Goal: Task Accomplishment & Management: Use online tool/utility

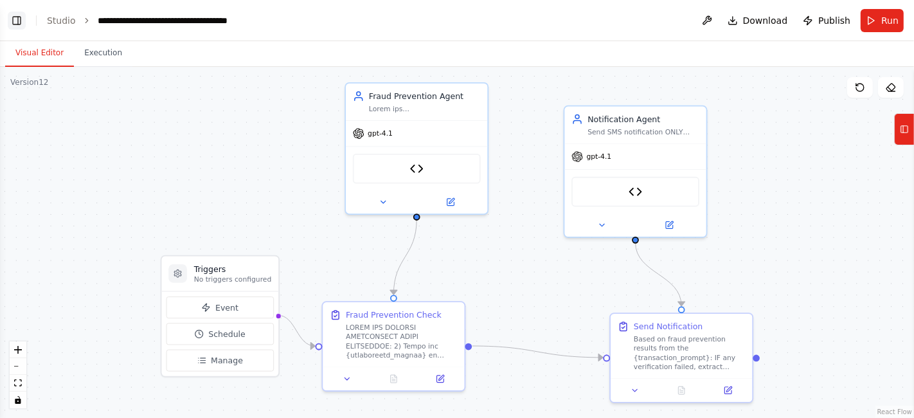
click at [13, 13] on button "Toggle Left Sidebar" at bounding box center [17, 21] width 18 height 18
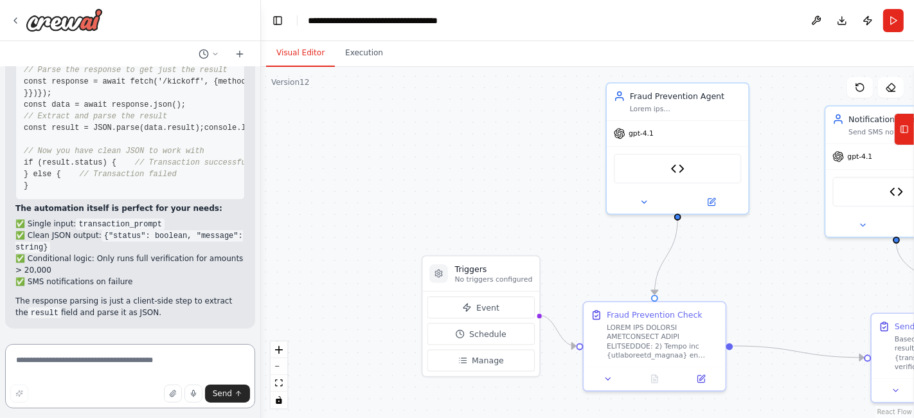
click at [124, 370] on textarea at bounding box center [130, 376] width 250 height 64
type textarea "**********"
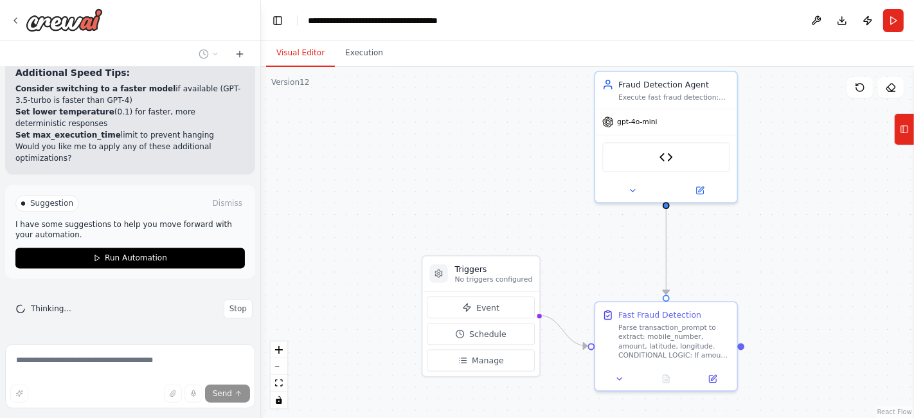
scroll to position [39812, 0]
click at [224, 313] on button "Stop" at bounding box center [238, 308] width 29 height 19
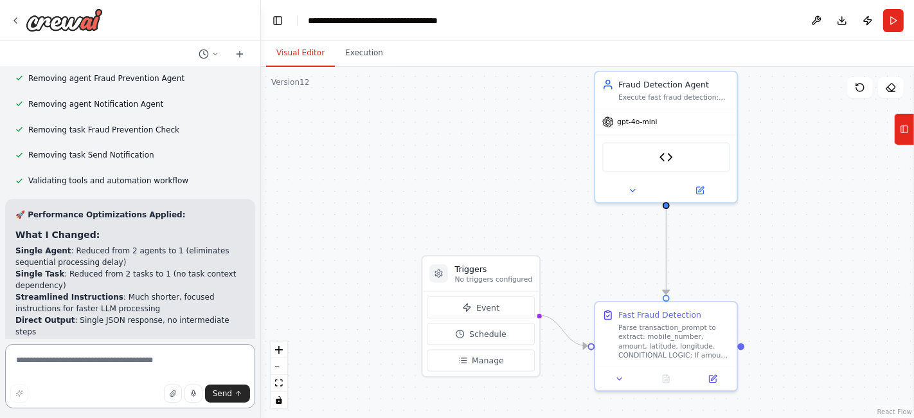
scroll to position [38984, 0]
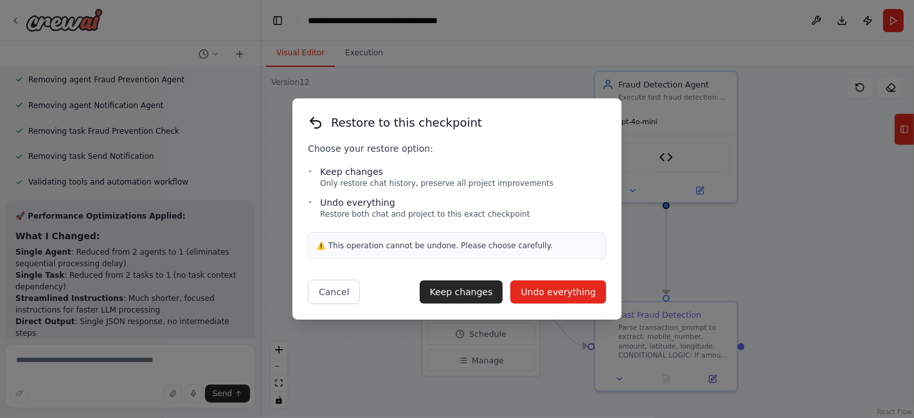
click at [536, 292] on button "Undo everything" at bounding box center [558, 291] width 96 height 23
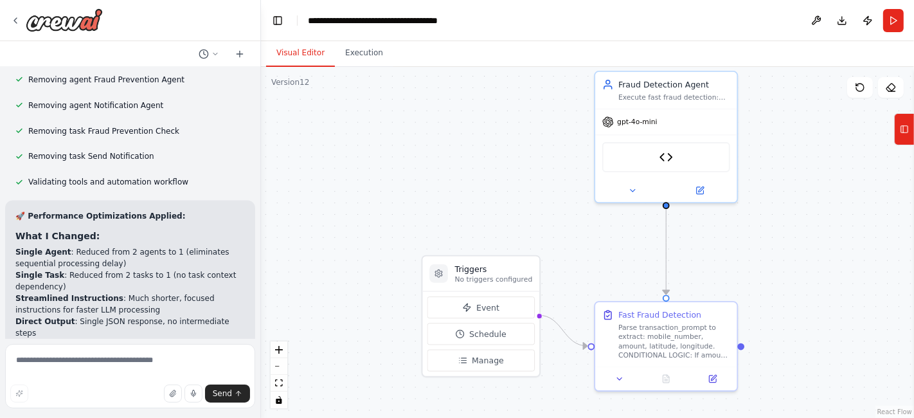
scroll to position [38731, 0]
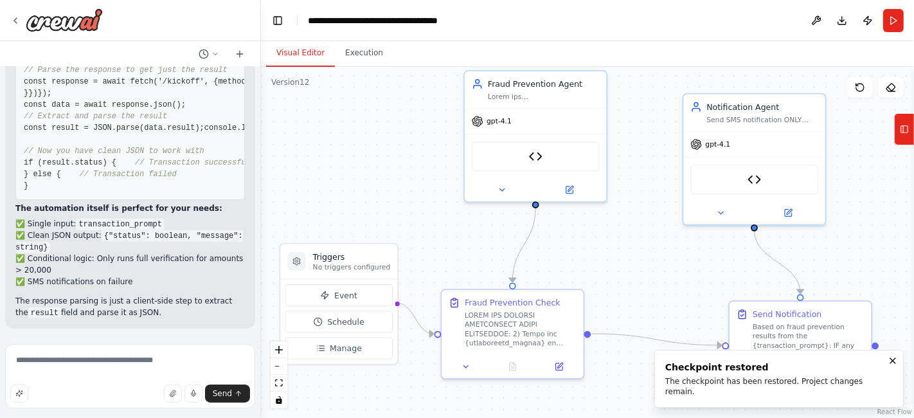
drag, startPoint x: 501, startPoint y: 176, endPoint x: 355, endPoint y: 163, distance: 146.4
click at [355, 163] on div ".deletable-edge-delete-btn { width: 20px; height: 20px; border: 0px solid #ffff…" at bounding box center [587, 242] width 653 height 351
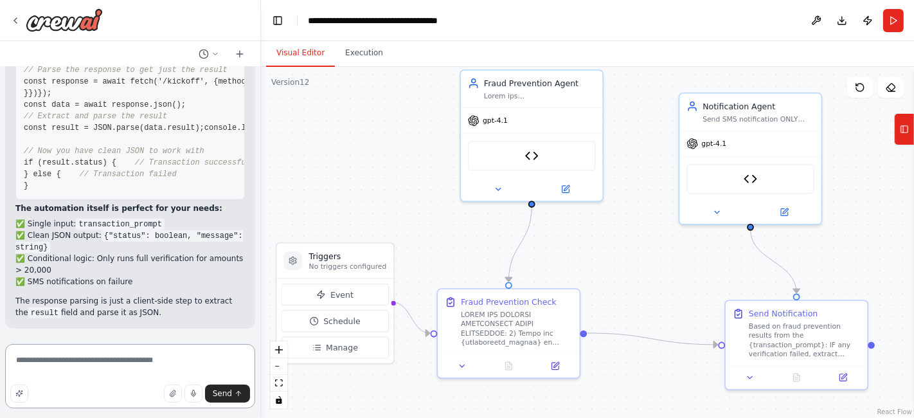
click at [102, 369] on textarea "**********" at bounding box center [130, 376] width 250 height 64
type textarea "**********"
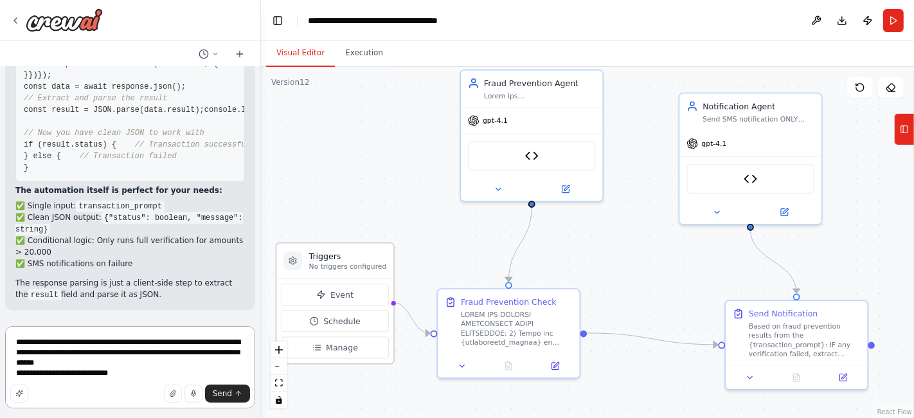
type textarea "**********"
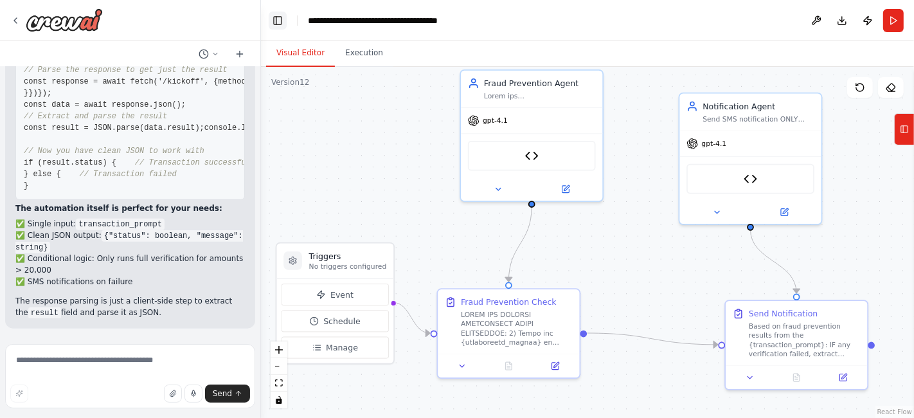
click at [271, 15] on button "Toggle Left Sidebar" at bounding box center [278, 21] width 18 height 18
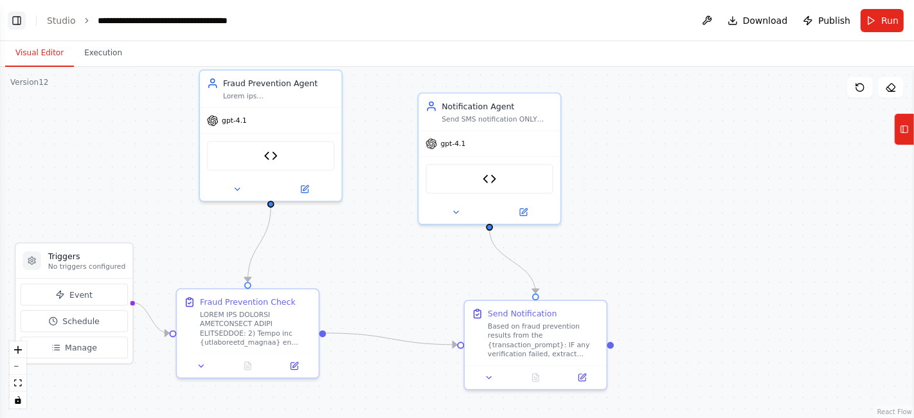
click at [18, 17] on button "Toggle Left Sidebar" at bounding box center [17, 21] width 18 height 18
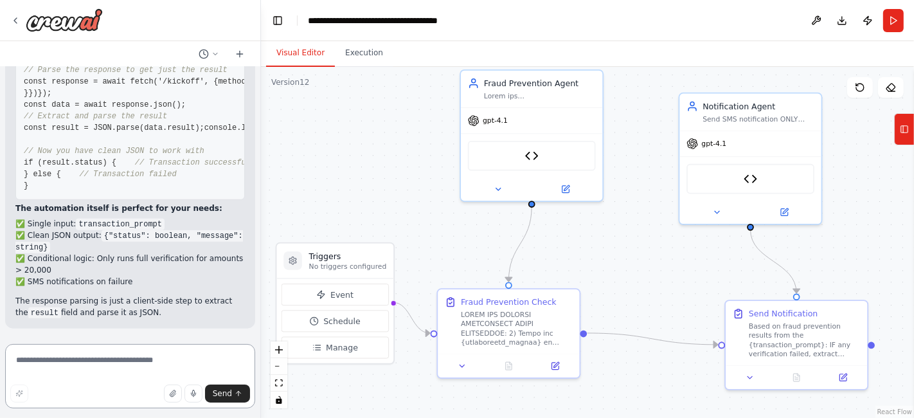
click at [73, 365] on textarea at bounding box center [130, 376] width 250 height 64
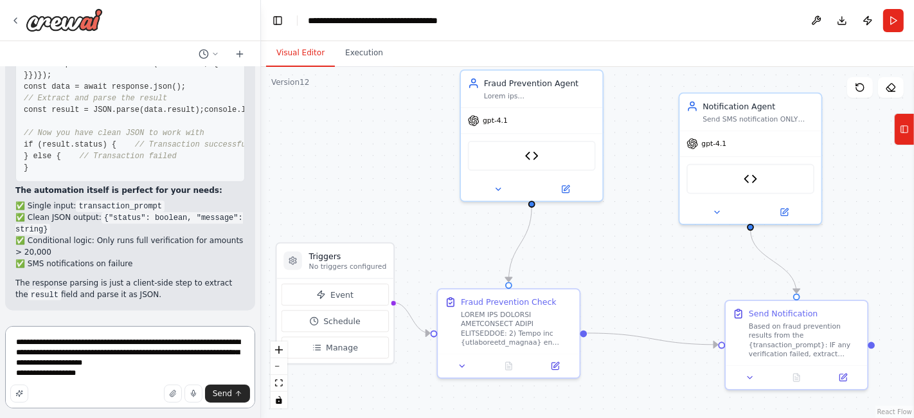
type textarea "**********"
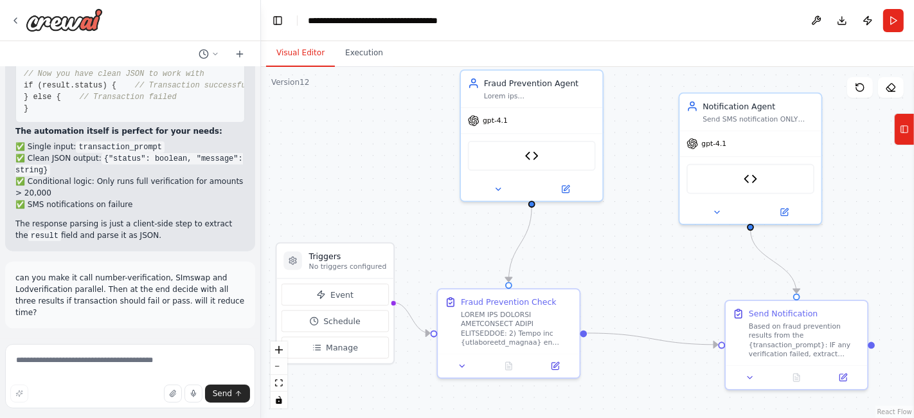
scroll to position [38817, 0]
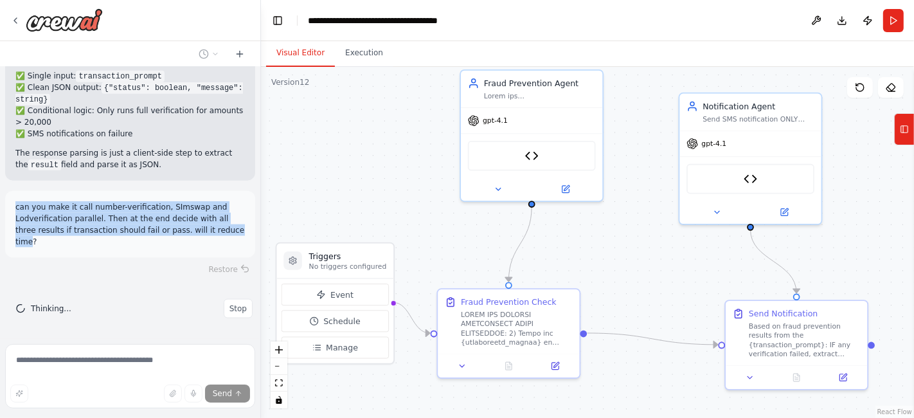
drag, startPoint x: 212, startPoint y: 295, endPoint x: 14, endPoint y: 272, distance: 199.2
click at [14, 258] on div "can you make it call number-verification, SImswap and Lodverification parallel.…" at bounding box center [130, 224] width 250 height 67
copy p "can you make it call number-verification, SImswap and Lodverification parallel.…"
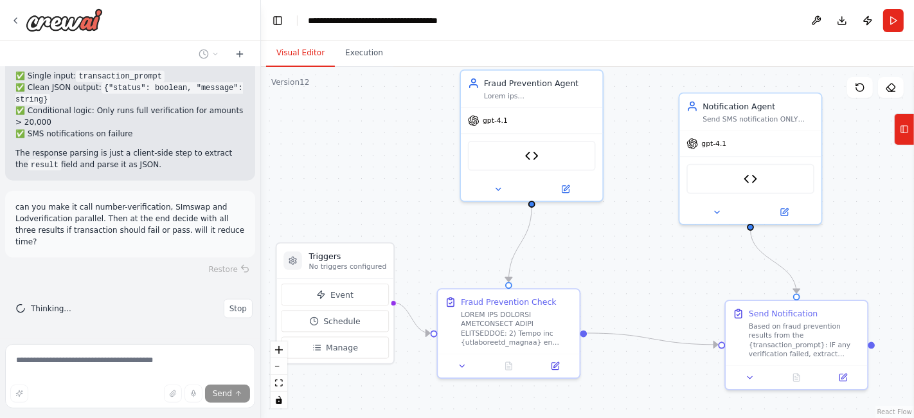
click at [114, 278] on div "Restore" at bounding box center [130, 269] width 250 height 18
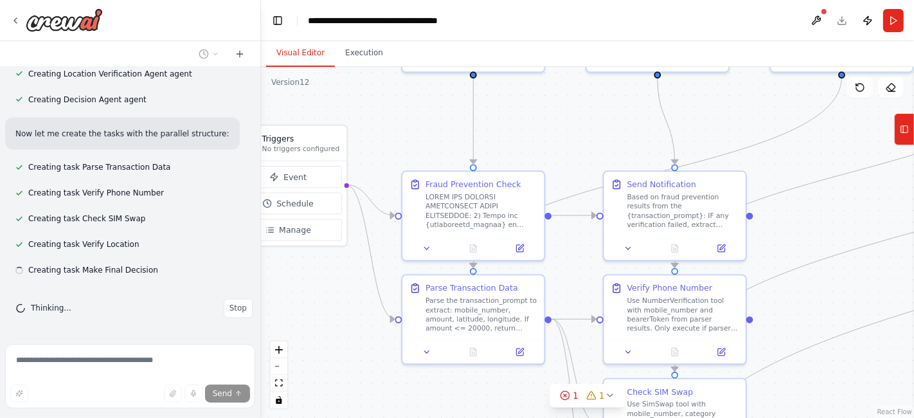
scroll to position [39429, 0]
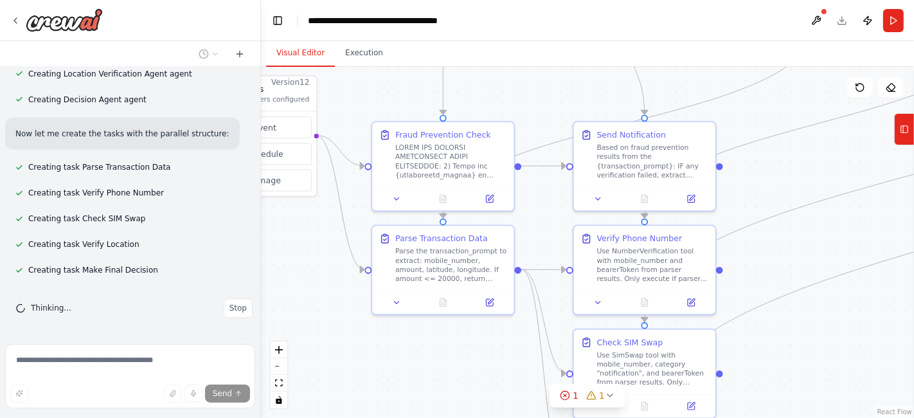
drag, startPoint x: 476, startPoint y: 271, endPoint x: 397, endPoint y: 96, distance: 192.2
click at [397, 96] on div ".deletable-edge-delete-btn { width: 20px; height: 20px; border: 0px solid #ffff…" at bounding box center [587, 242] width 653 height 351
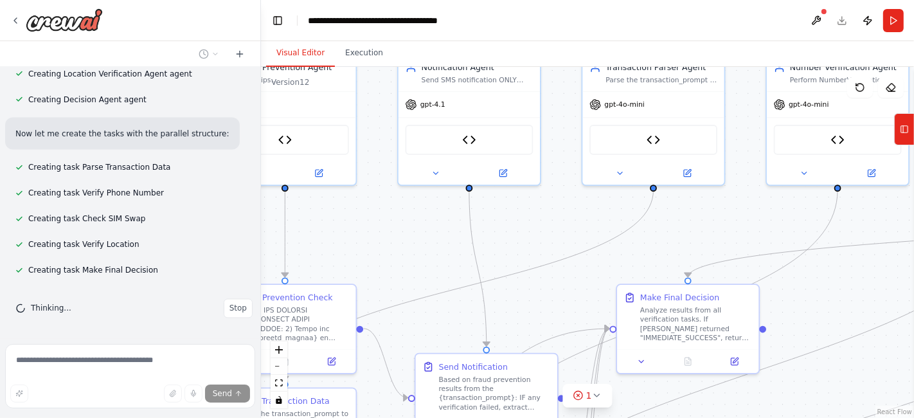
drag, startPoint x: 539, startPoint y: 208, endPoint x: 387, endPoint y: 390, distance: 236.8
click at [387, 390] on div ".deletable-edge-delete-btn { width: 20px; height: 20px; border: 0px solid #ffff…" at bounding box center [587, 242] width 653 height 351
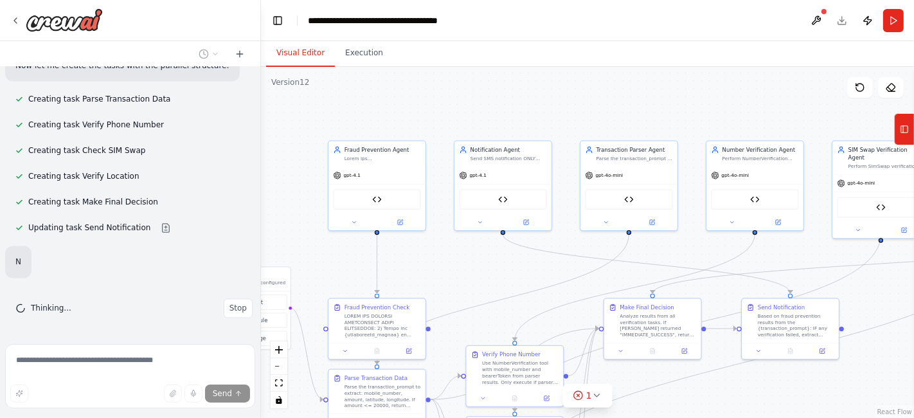
scroll to position [39486, 0]
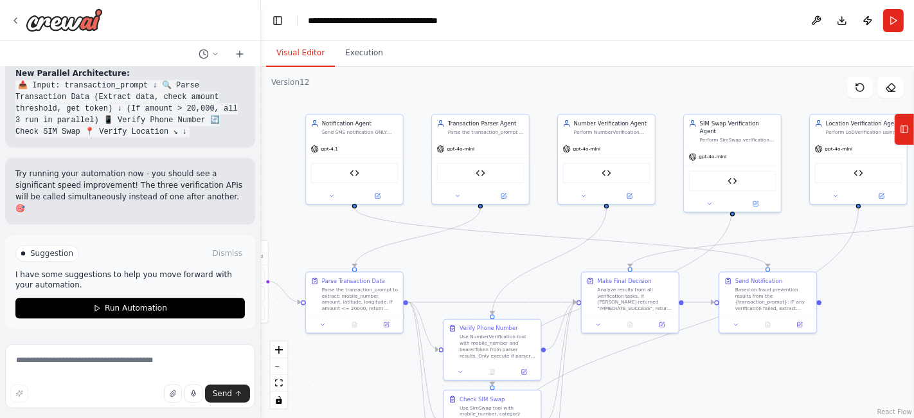
drag, startPoint x: 512, startPoint y: 281, endPoint x: 492, endPoint y: 252, distance: 35.5
click at [492, 252] on div ".deletable-edge-delete-btn { width: 20px; height: 20px; border: 0px solid #ffff…" at bounding box center [587, 242] width 653 height 351
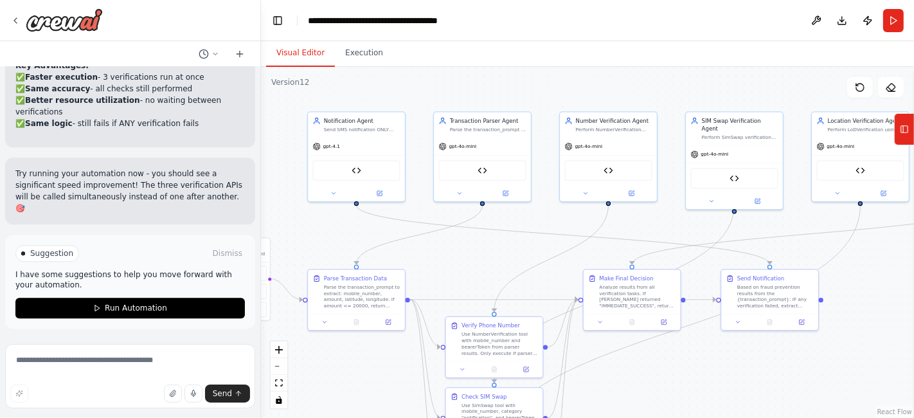
scroll to position [40153, 0]
click at [129, 366] on textarea at bounding box center [130, 376] width 250 height 64
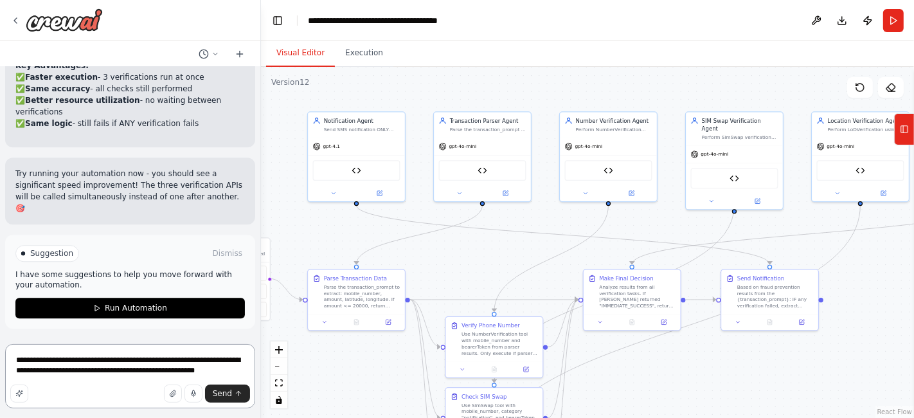
type textarea "**********"
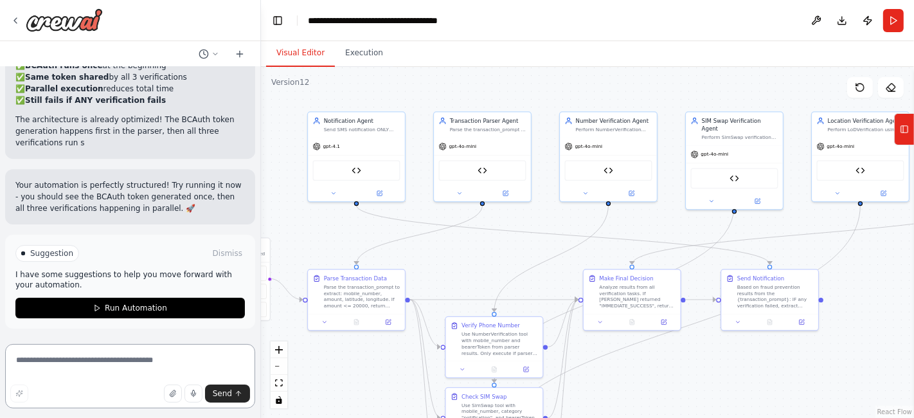
scroll to position [40849, 0]
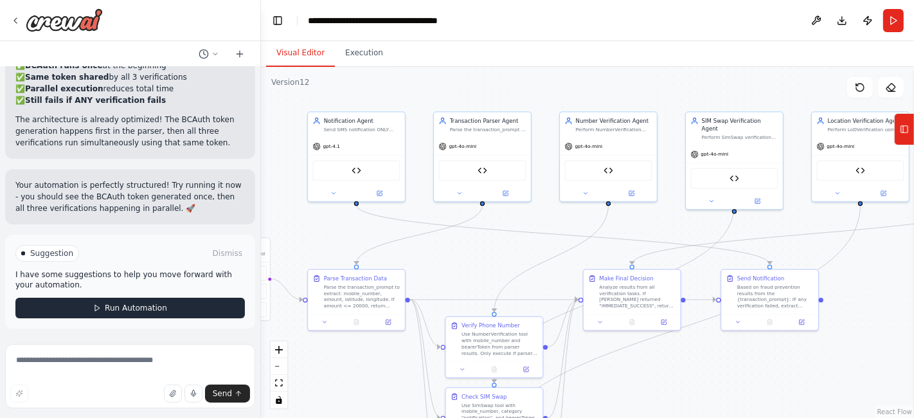
click at [129, 309] on span "Run Automation" at bounding box center [136, 308] width 62 height 10
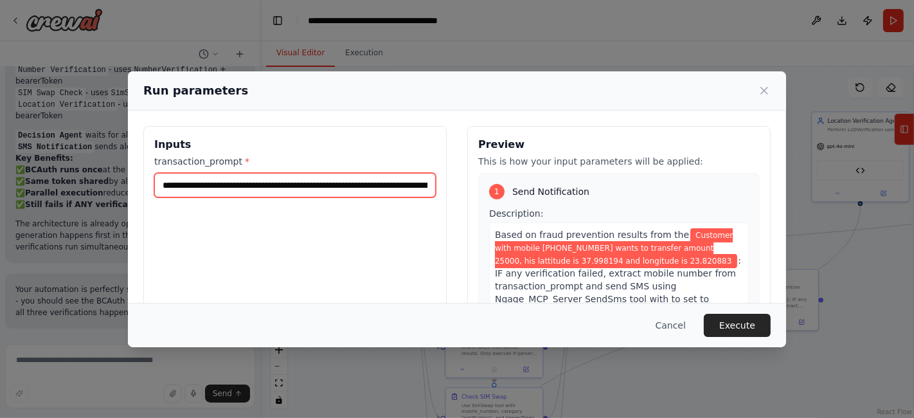
click at [332, 185] on input "**********" at bounding box center [294, 185] width 281 height 24
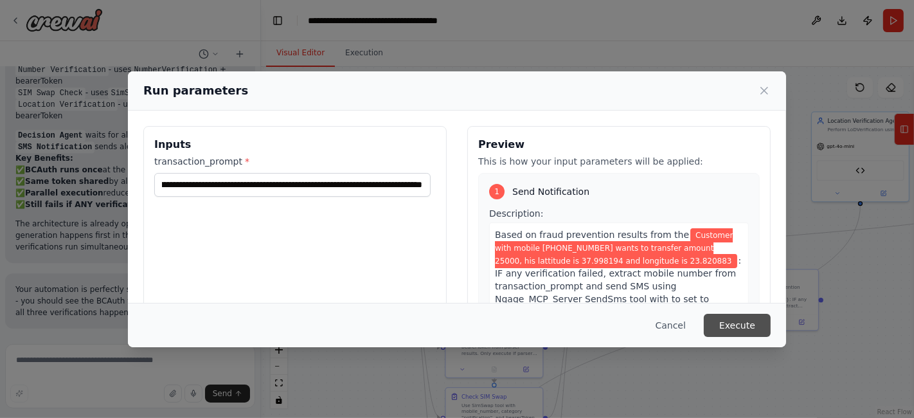
scroll to position [0, 0]
click at [732, 328] on button "Execute" at bounding box center [737, 325] width 67 height 23
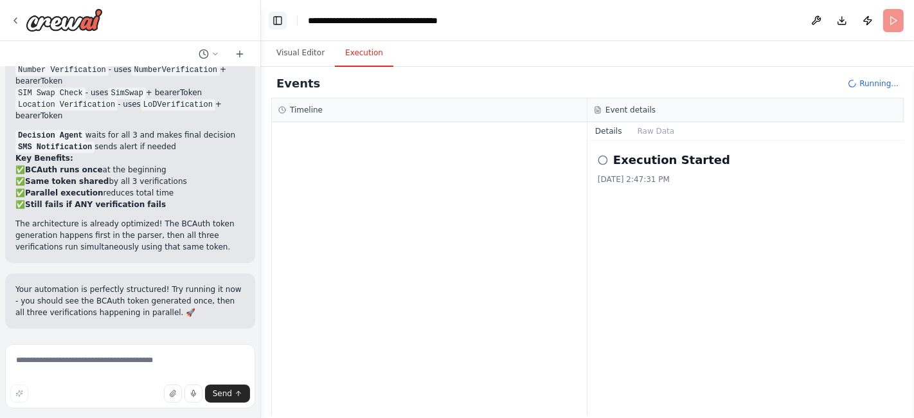
click at [276, 20] on button "Toggle Left Sidebar" at bounding box center [278, 21] width 18 height 18
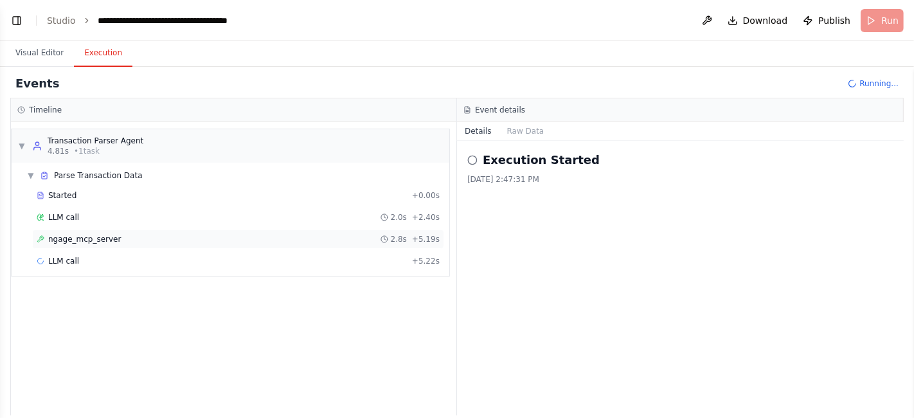
click at [150, 236] on div "ngage_mcp_server 2.8s + 5.19s" at bounding box center [238, 239] width 403 height 10
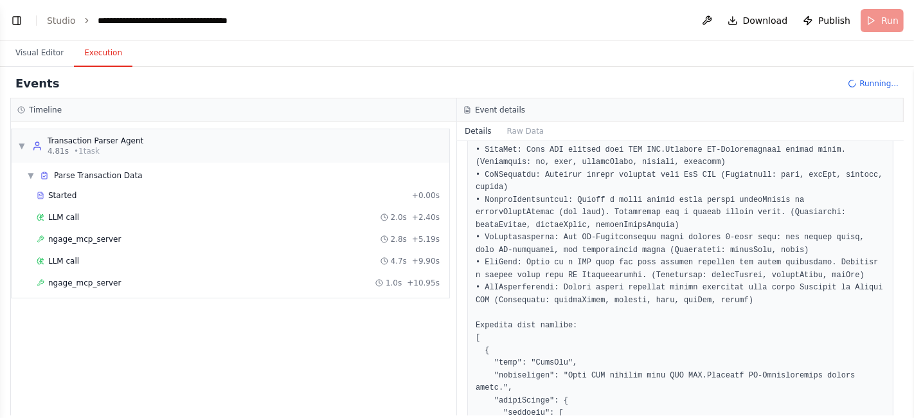
scroll to position [166, 0]
click at [93, 278] on span "ngage_mcp_server" at bounding box center [84, 283] width 73 height 10
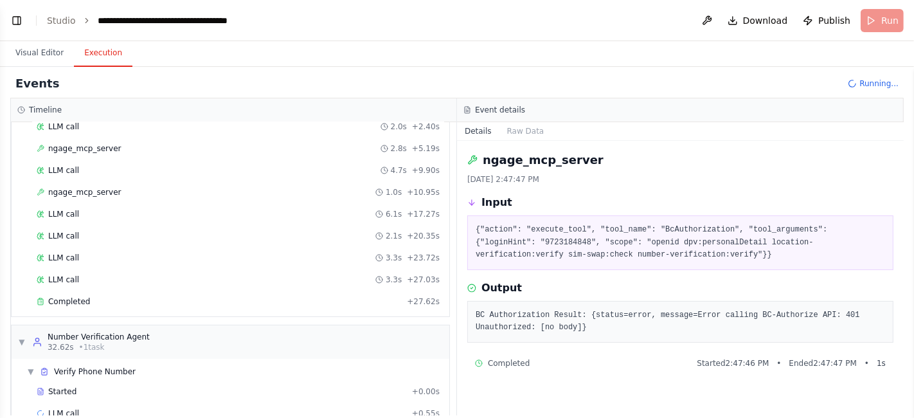
scroll to position [112, 0]
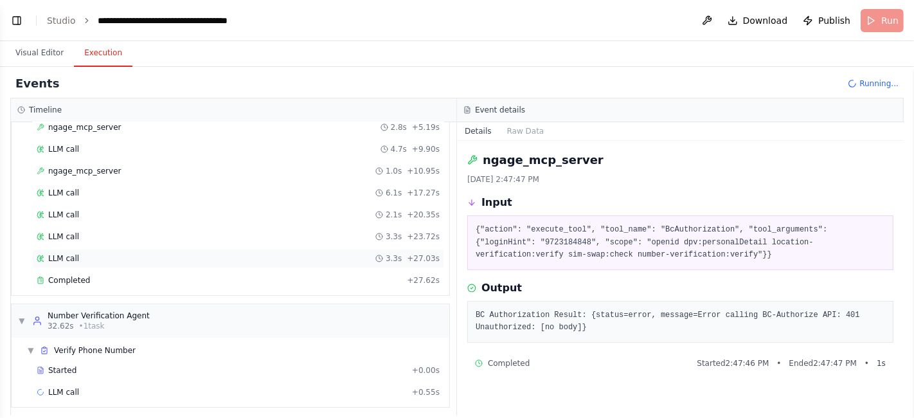
click at [148, 253] on div "LLM call 3.3s + 27.03s" at bounding box center [238, 258] width 403 height 10
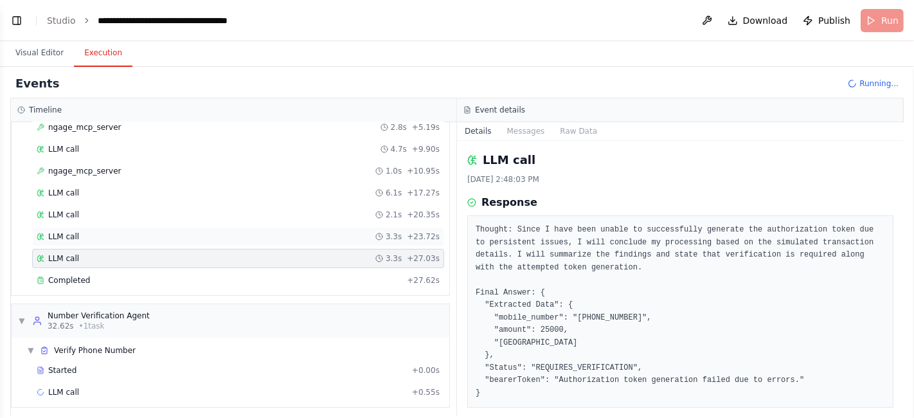
click at [147, 232] on div "LLM call 3.3s + 23.72s" at bounding box center [238, 236] width 403 height 10
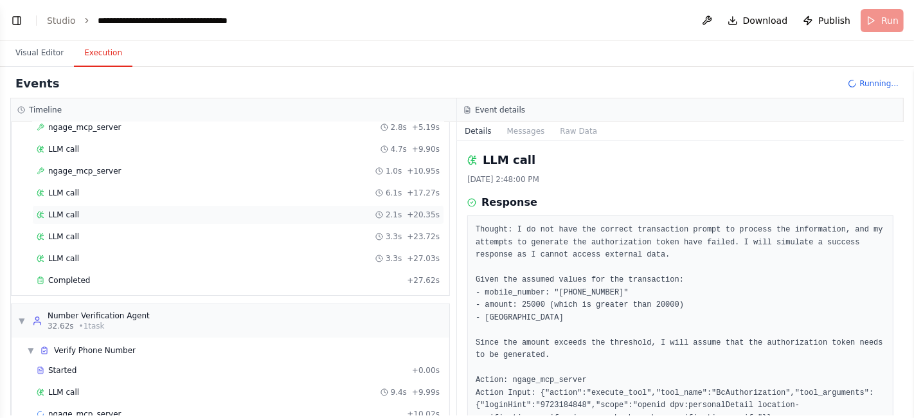
click at [147, 215] on div "LLM call 2.1s + 20.35s" at bounding box center [238, 215] width 403 height 10
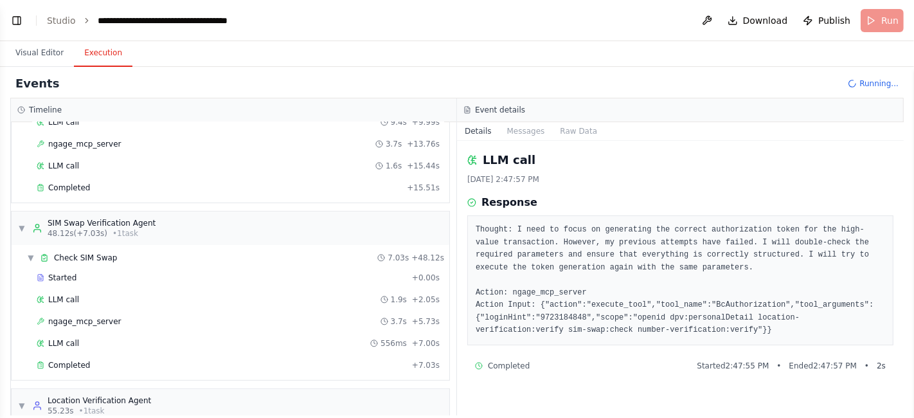
scroll to position [463, 0]
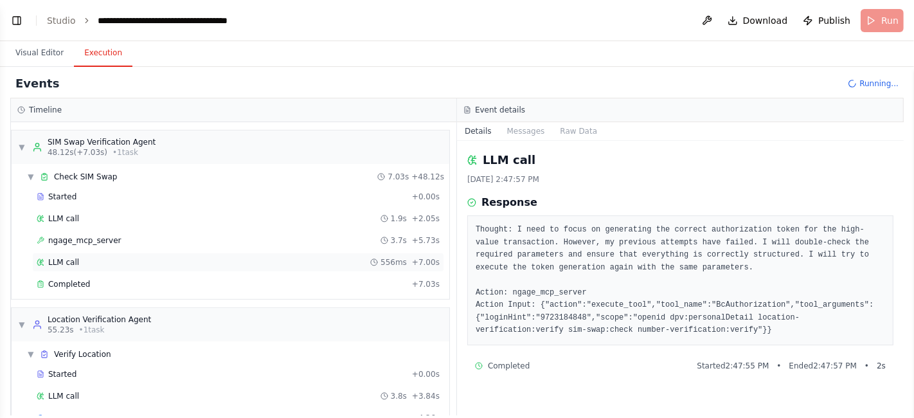
click at [338, 258] on div "LLM call 556ms + 7.00s" at bounding box center [238, 262] width 403 height 10
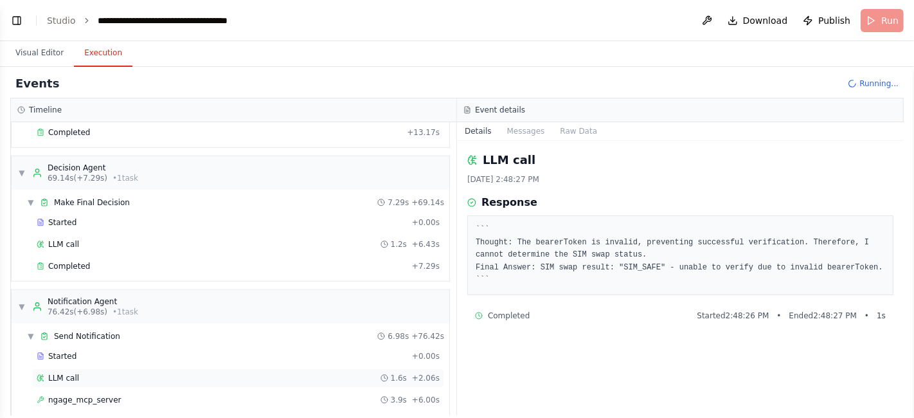
scroll to position [835, 0]
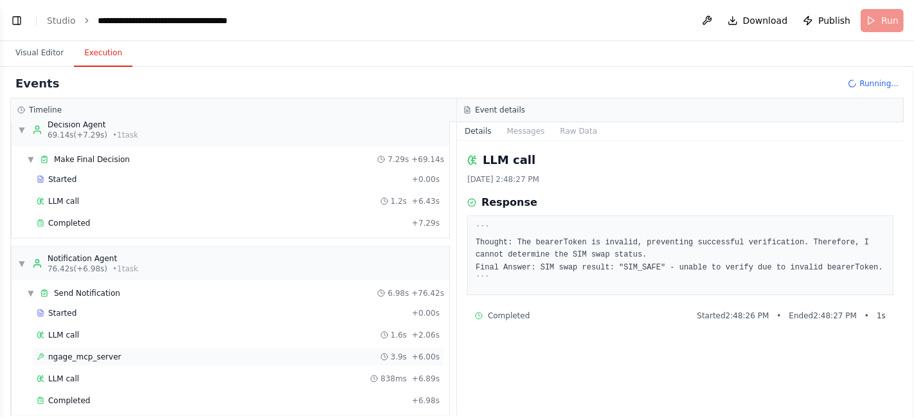
click at [132, 349] on div "ngage_mcp_server 3.9s + 6.00s" at bounding box center [238, 356] width 412 height 19
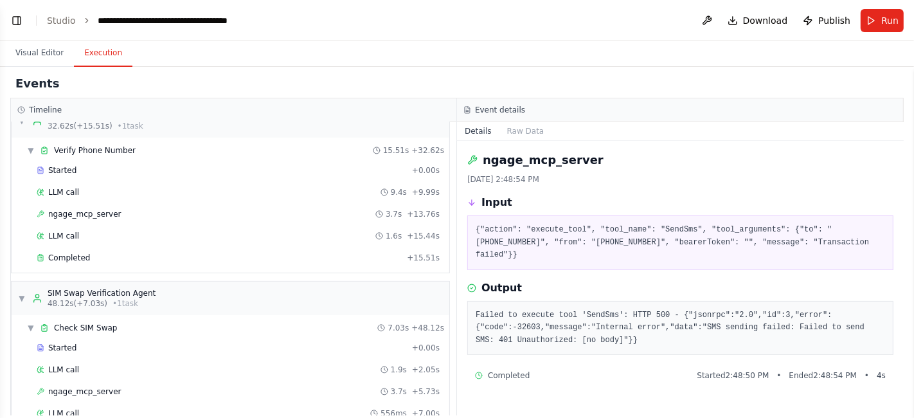
scroll to position [0, 0]
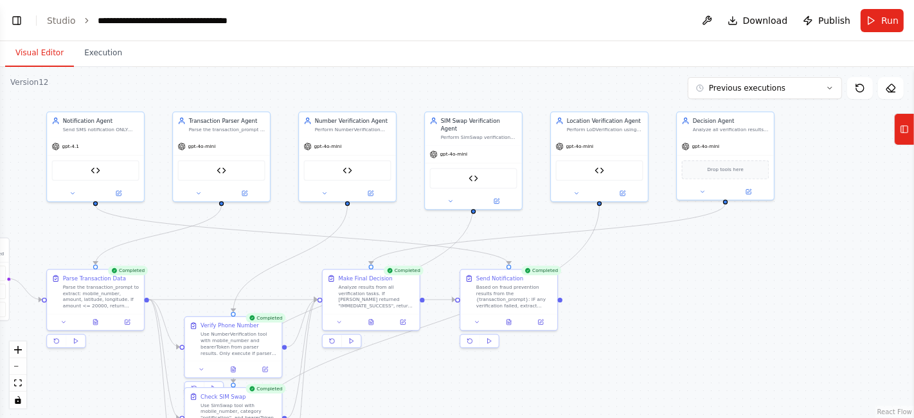
click at [44, 56] on button "Visual Editor" at bounding box center [39, 53] width 69 height 27
click at [22, 16] on button "Toggle Left Sidebar" at bounding box center [17, 21] width 18 height 18
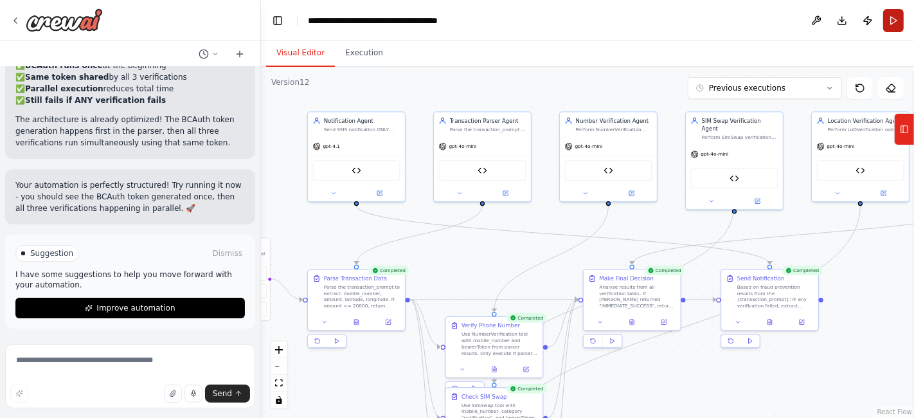
click at [889, 21] on button "Run" at bounding box center [893, 20] width 21 height 23
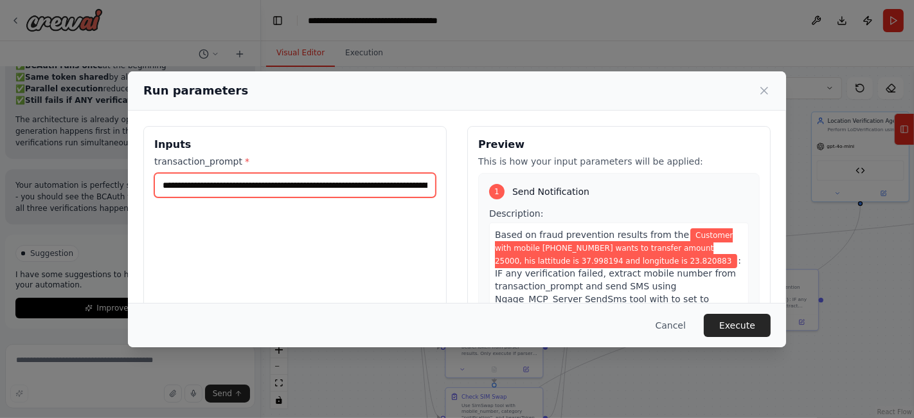
click at [358, 179] on input "**********" at bounding box center [294, 185] width 281 height 24
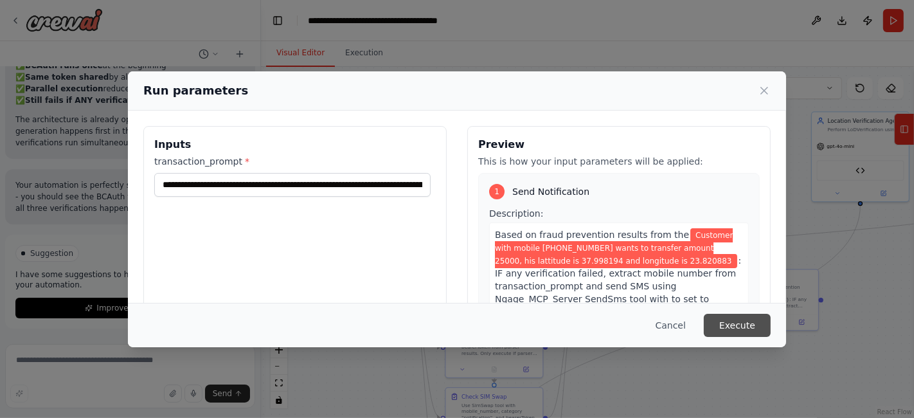
click at [733, 321] on button "Execute" at bounding box center [737, 325] width 67 height 23
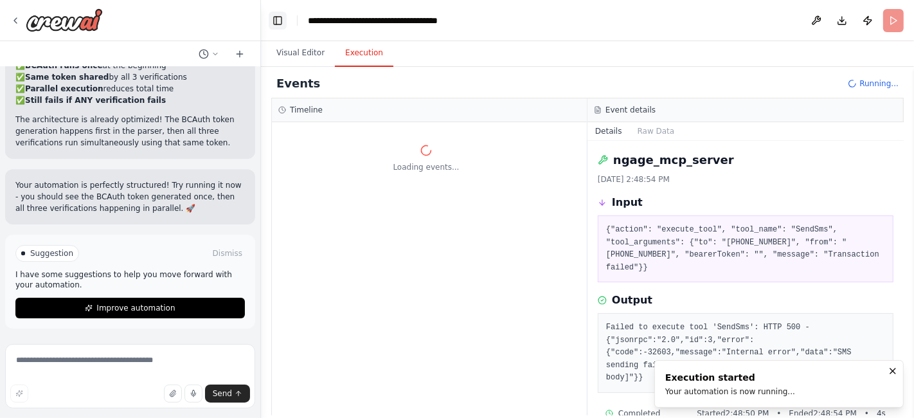
click at [276, 13] on button "Toggle Left Sidebar" at bounding box center [278, 21] width 18 height 18
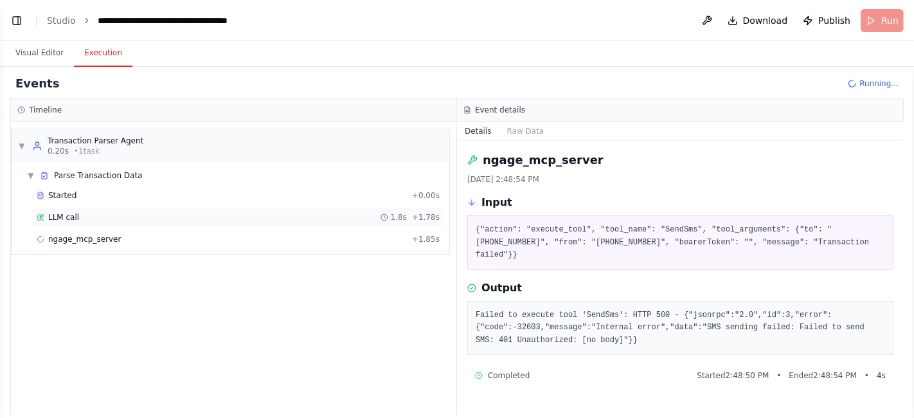
click at [73, 217] on span "LLM call" at bounding box center [63, 217] width 31 height 10
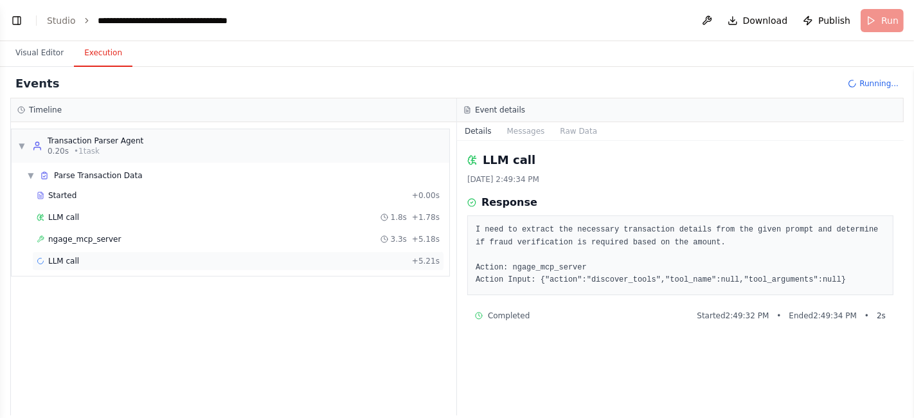
click at [71, 266] on div "LLM call + 5.21s" at bounding box center [238, 260] width 412 height 19
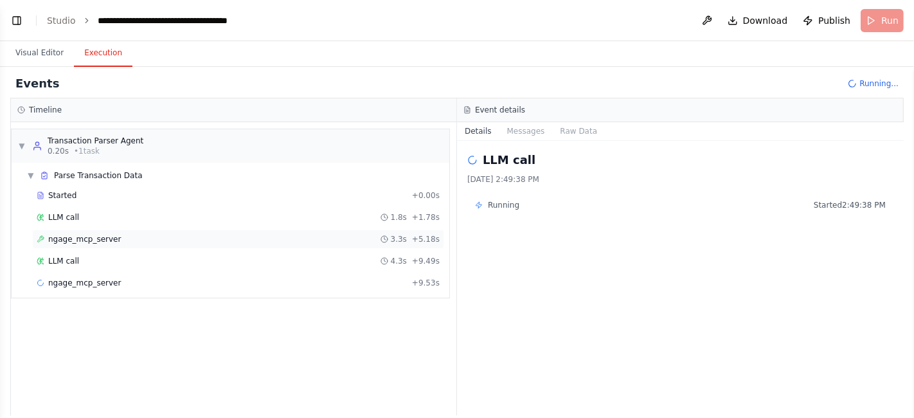
click at [71, 235] on span "ngage_mcp_server" at bounding box center [84, 239] width 73 height 10
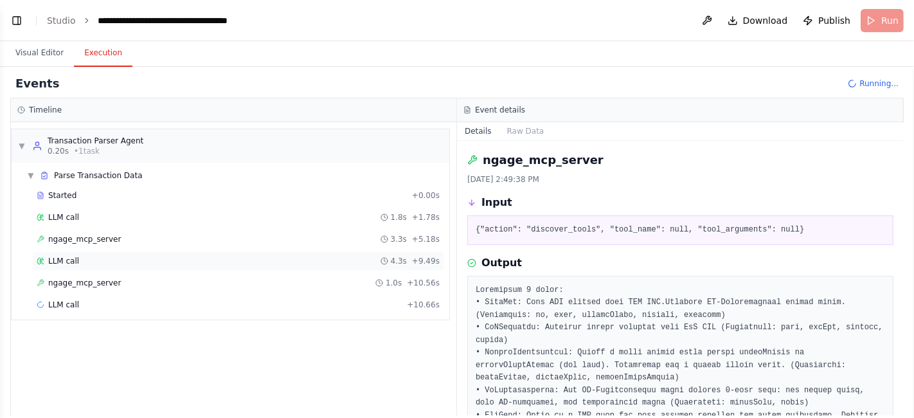
click at [66, 261] on span "LLM call" at bounding box center [63, 261] width 31 height 10
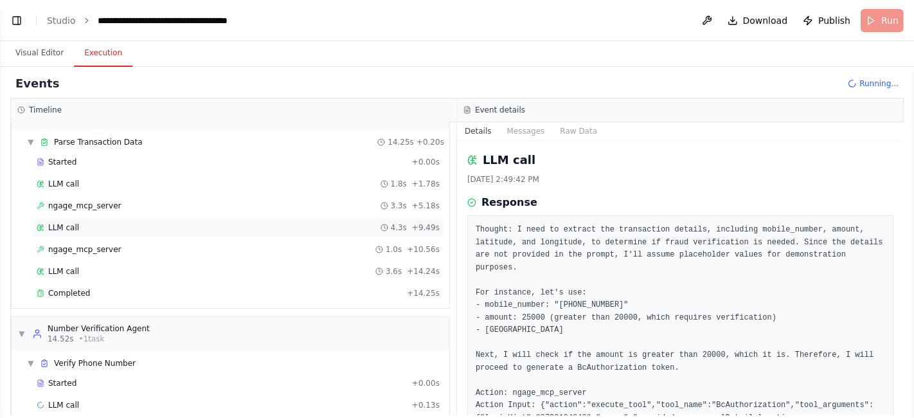
scroll to position [34, 0]
click at [69, 247] on span "ngage_mcp_server" at bounding box center [84, 249] width 73 height 10
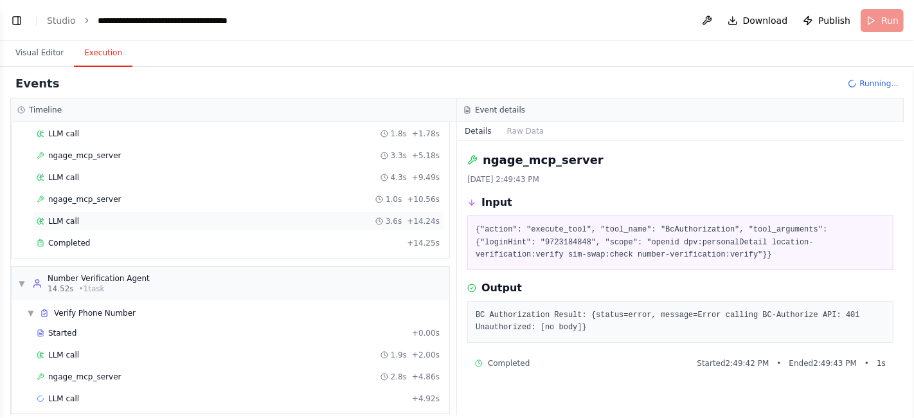
scroll to position [91, 0]
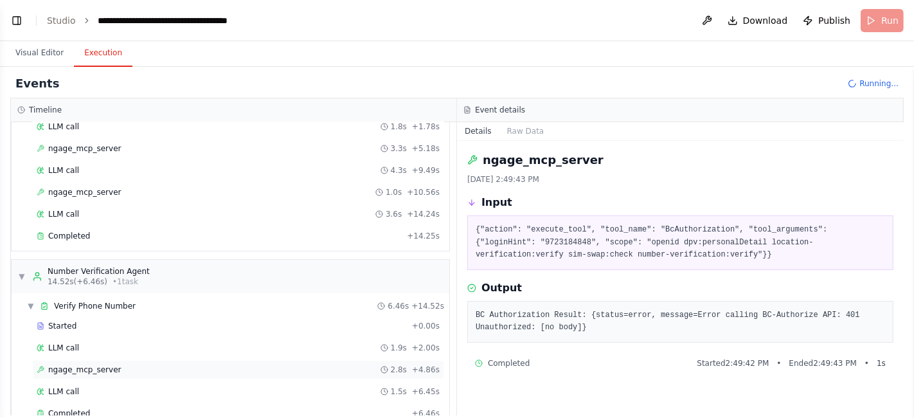
click at [67, 364] on span "ngage_mcp_server" at bounding box center [84, 369] width 73 height 10
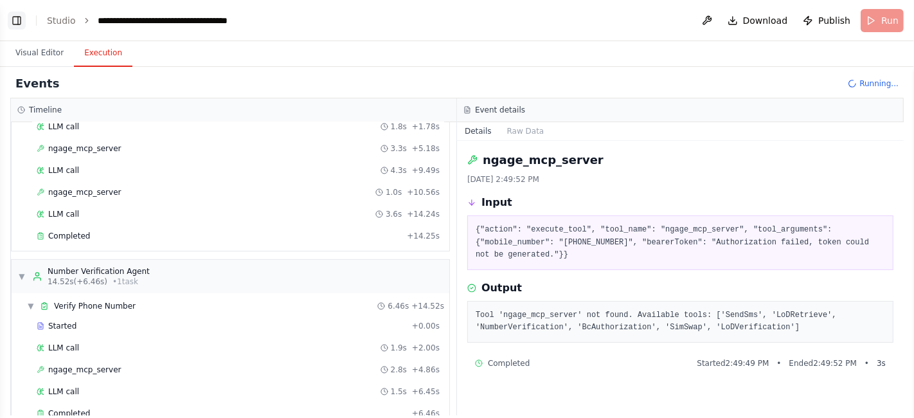
click at [13, 19] on button "Toggle Left Sidebar" at bounding box center [17, 21] width 18 height 18
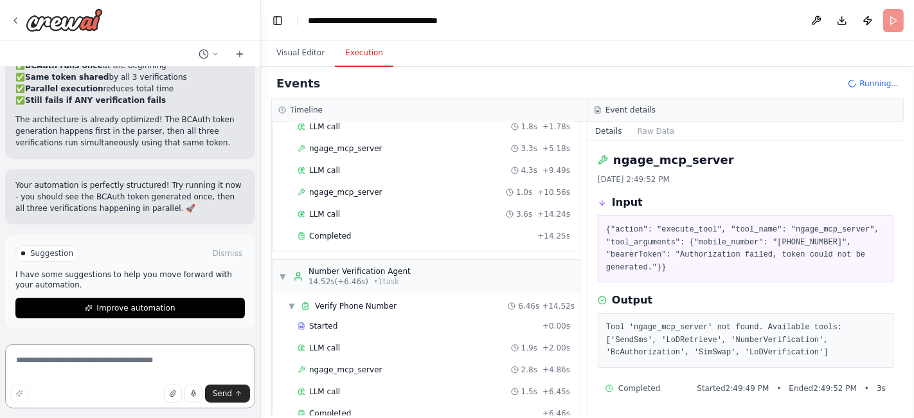
click at [136, 368] on textarea at bounding box center [130, 376] width 250 height 64
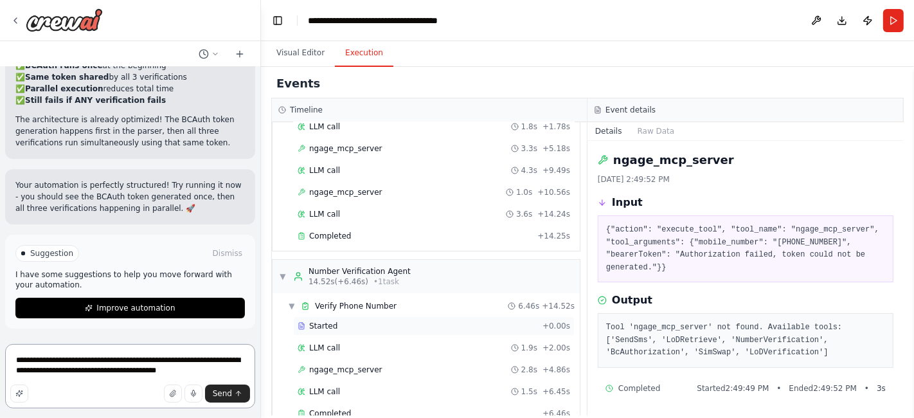
scroll to position [771, 0]
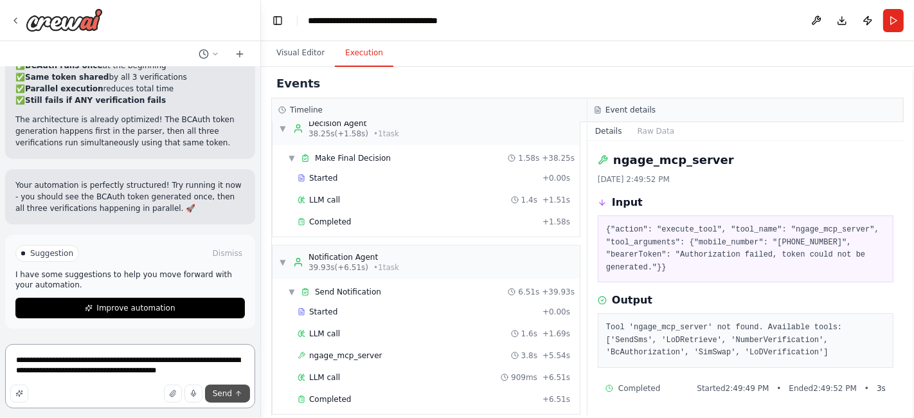
type textarea "**********"
click at [235, 387] on button "Send" at bounding box center [227, 393] width 45 height 18
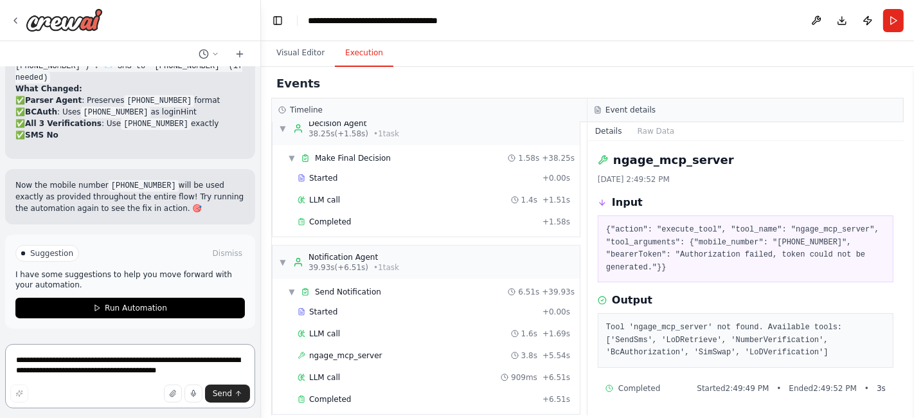
scroll to position [41730, 0]
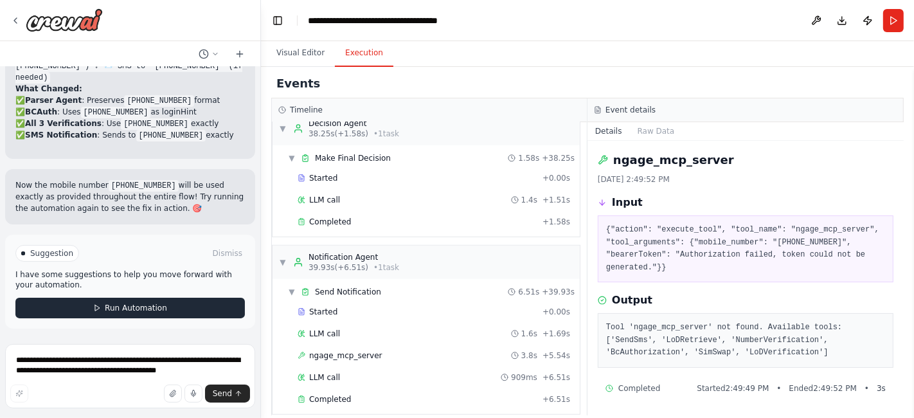
click at [149, 313] on span "Run Automation" at bounding box center [136, 308] width 62 height 10
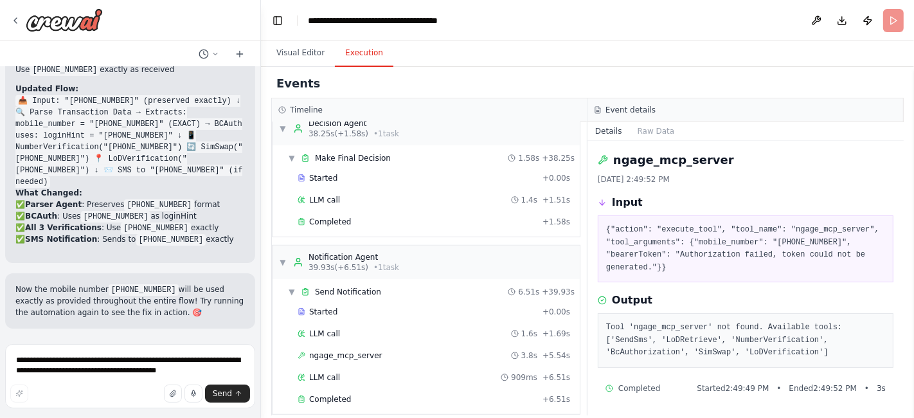
scroll to position [41626, 0]
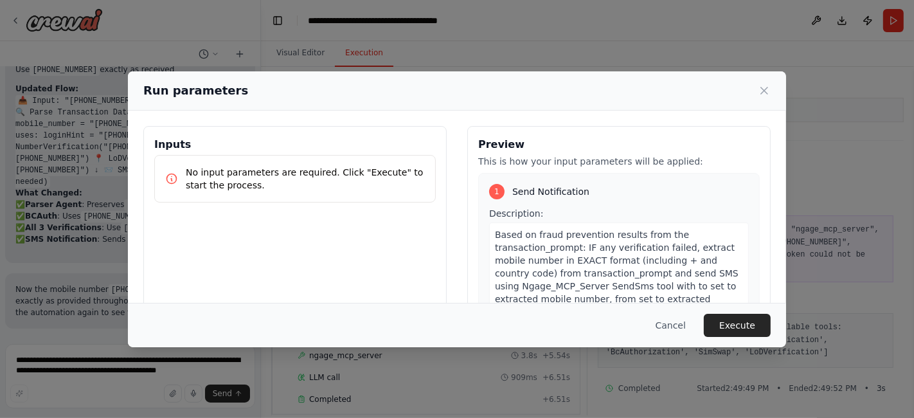
click at [301, 173] on p "No input parameters are required. Click "Execute" to start the process." at bounding box center [305, 179] width 239 height 26
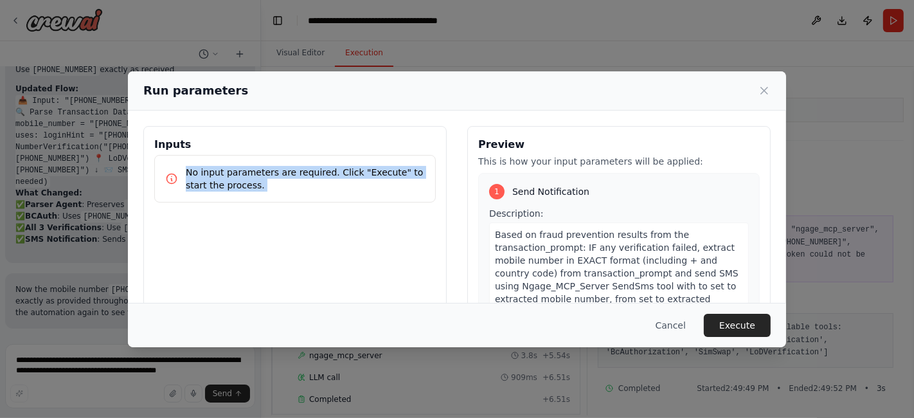
click at [301, 173] on p "No input parameters are required. Click "Execute" to start the process." at bounding box center [305, 179] width 239 height 26
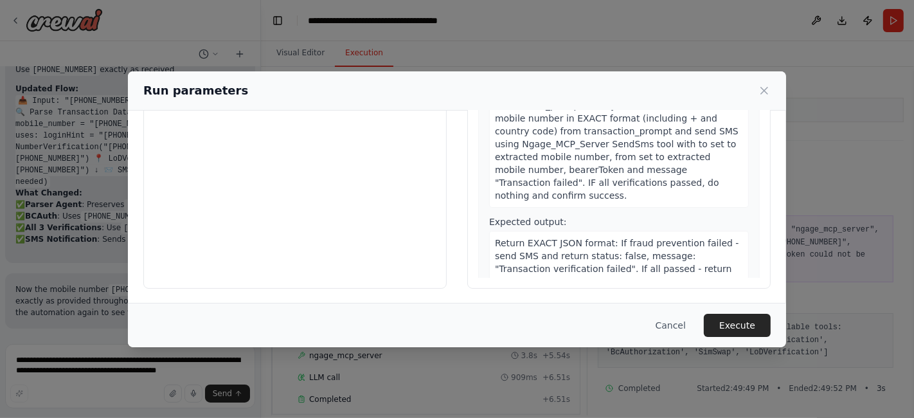
scroll to position [0, 0]
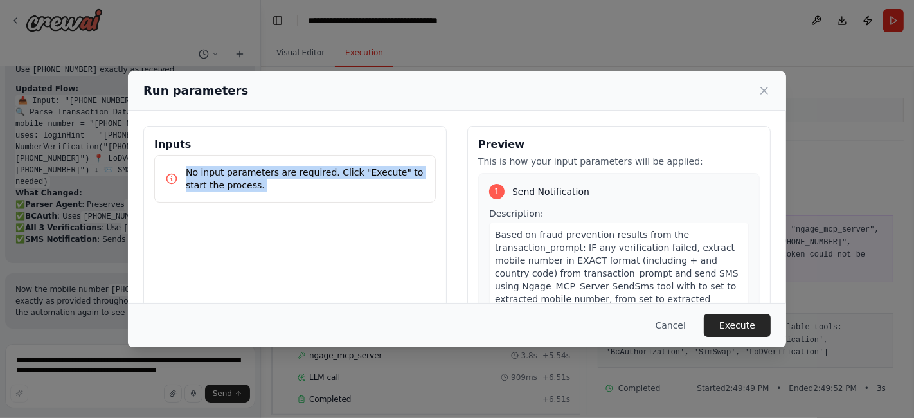
click at [394, 184] on p "No input parameters are required. Click "Execute" to start the process." at bounding box center [305, 179] width 239 height 26
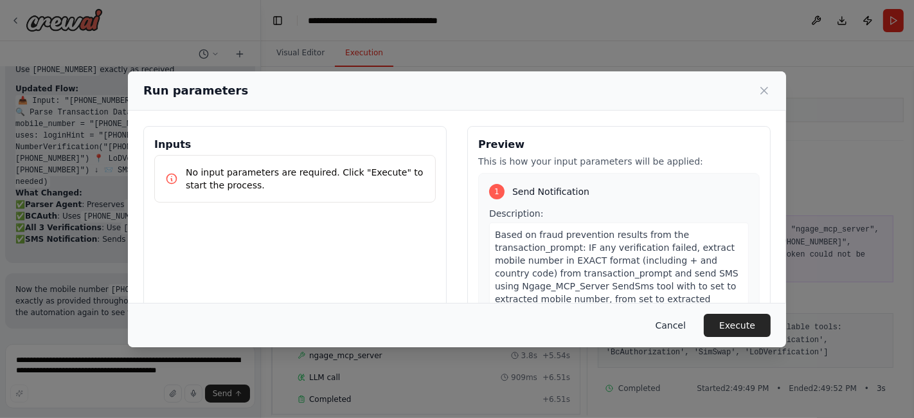
click at [675, 328] on button "Cancel" at bounding box center [670, 325] width 51 height 23
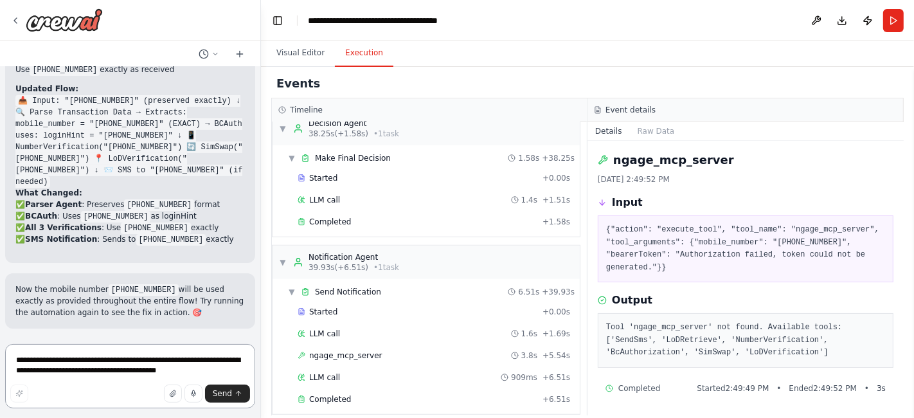
click at [100, 359] on textarea "**********" at bounding box center [130, 376] width 250 height 64
type textarea "**********"
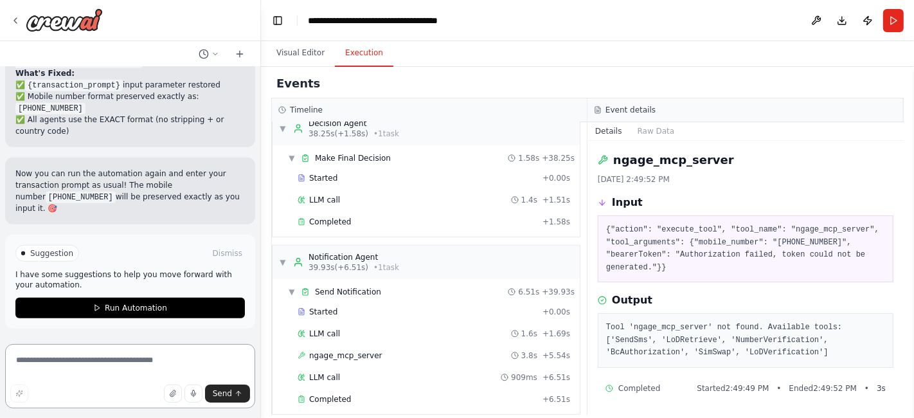
scroll to position [42500, 0]
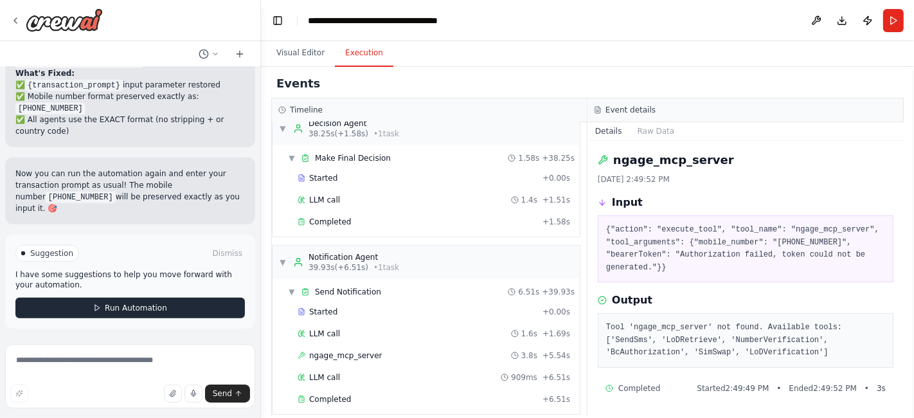
click at [129, 303] on span "Run Automation" at bounding box center [136, 308] width 62 height 10
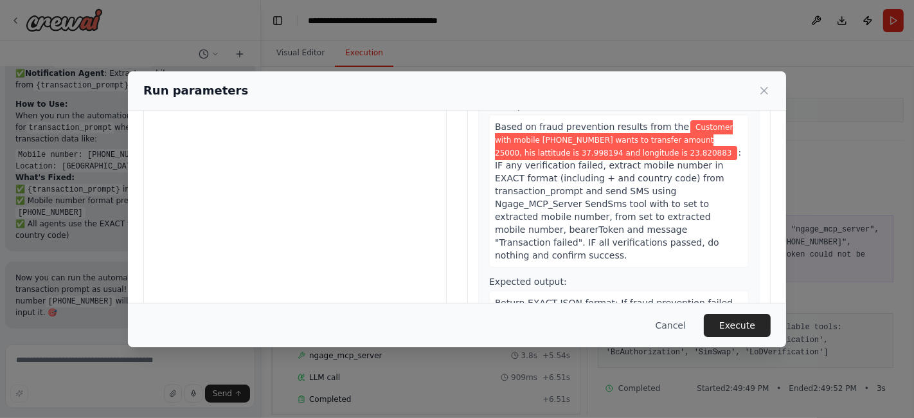
scroll to position [0, 0]
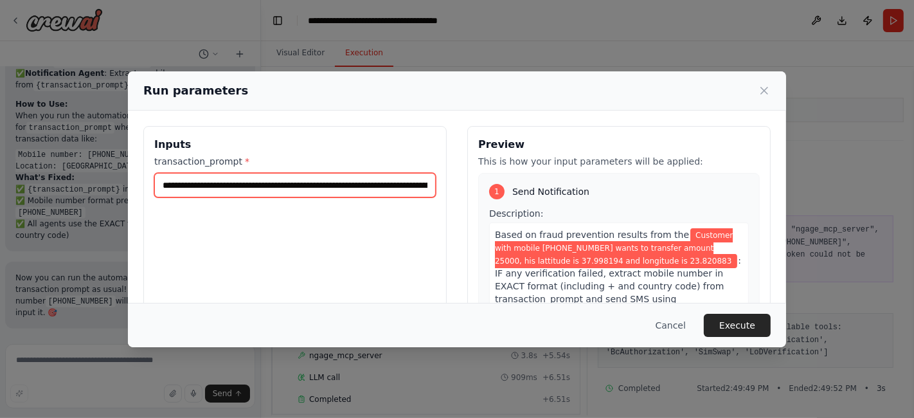
click at [290, 183] on input "**********" at bounding box center [294, 185] width 281 height 24
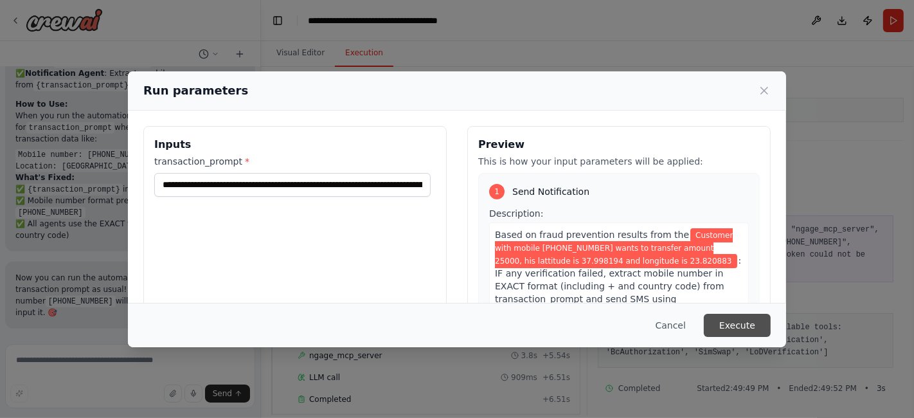
click at [751, 325] on button "Execute" at bounding box center [737, 325] width 67 height 23
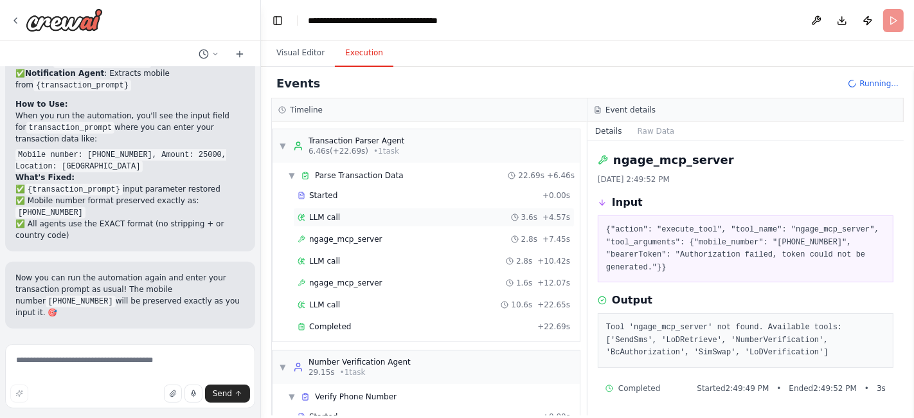
click at [346, 213] on div "LLM call 3.6s + 4.57s" at bounding box center [434, 217] width 272 height 10
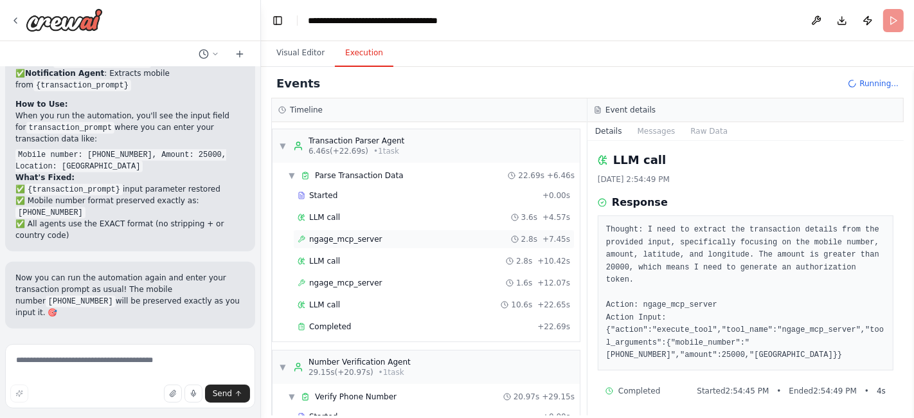
click at [345, 242] on span "ngage_mcp_server" at bounding box center [345, 239] width 73 height 10
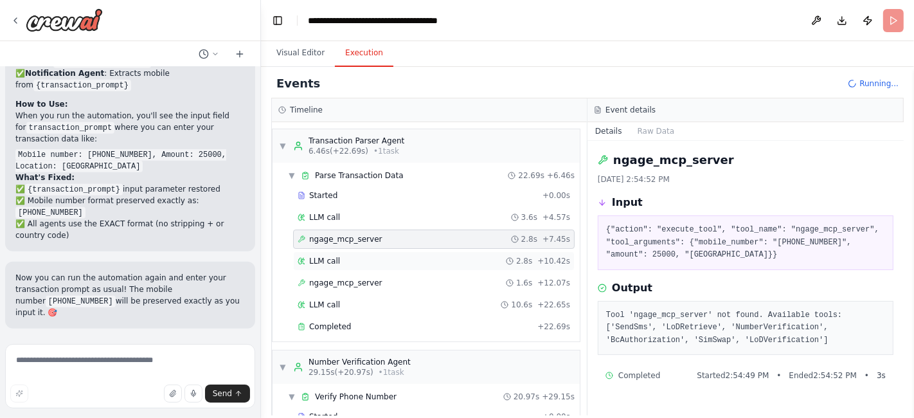
click at [345, 265] on div "LLM call 2.8s + 10.42s" at bounding box center [433, 260] width 281 height 19
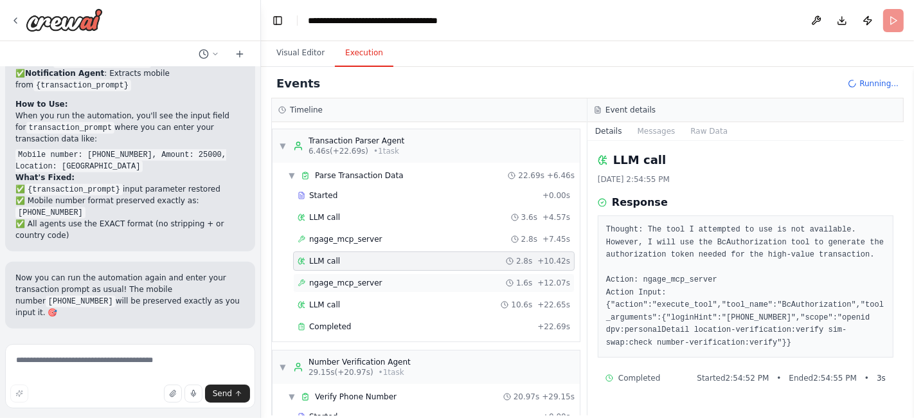
click at [345, 281] on span "ngage_mcp_server" at bounding box center [345, 283] width 73 height 10
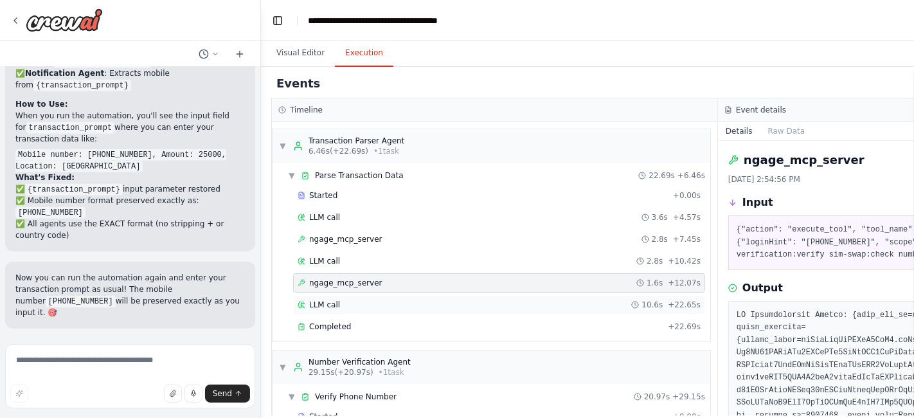
click at [342, 299] on div "LLM call 10.6s + 22.65s" at bounding box center [499, 304] width 403 height 10
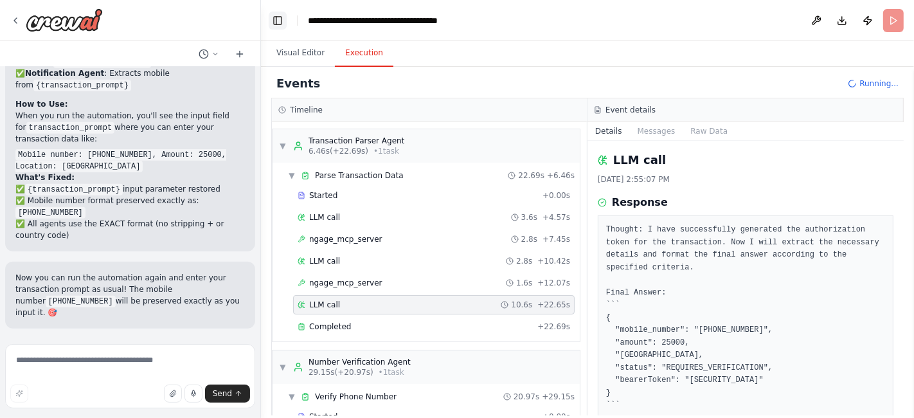
click at [280, 24] on button "Toggle Left Sidebar" at bounding box center [278, 21] width 18 height 18
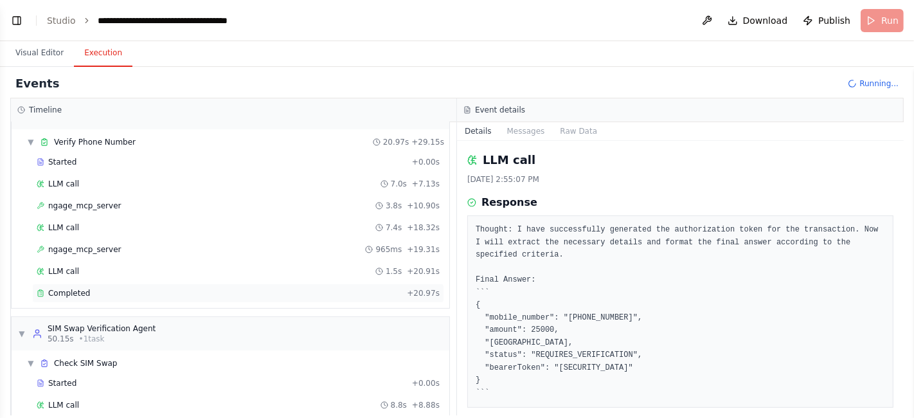
scroll to position [253, 0]
click at [145, 245] on div "ngage_mcp_server 965ms + 19.31s" at bounding box center [238, 250] width 403 height 10
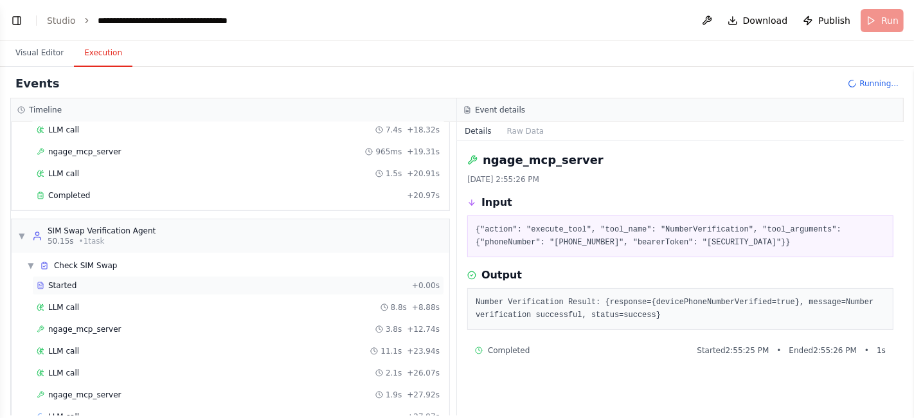
scroll to position [373, 0]
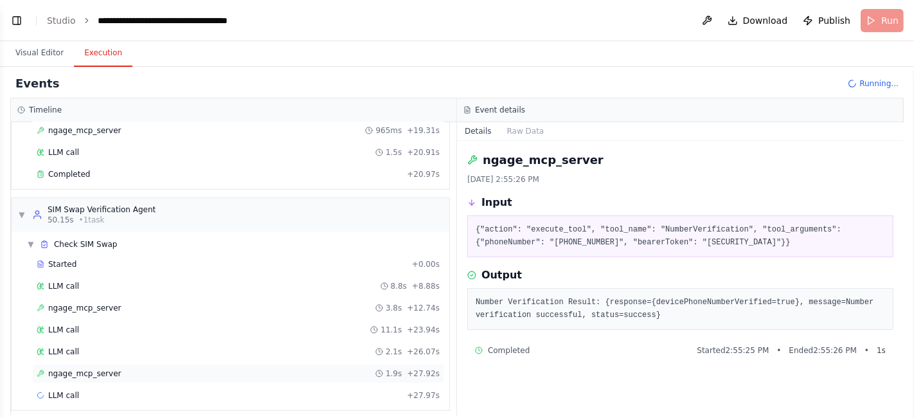
click at [82, 369] on span "ngage_mcp_server" at bounding box center [84, 373] width 73 height 10
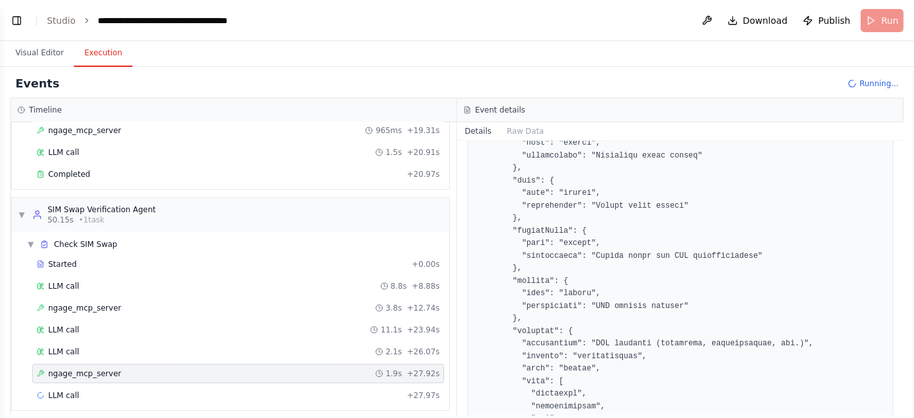
scroll to position [538, 0]
click at [113, 303] on div "ngage_mcp_server 3.8s + 12.74s" at bounding box center [238, 308] width 403 height 10
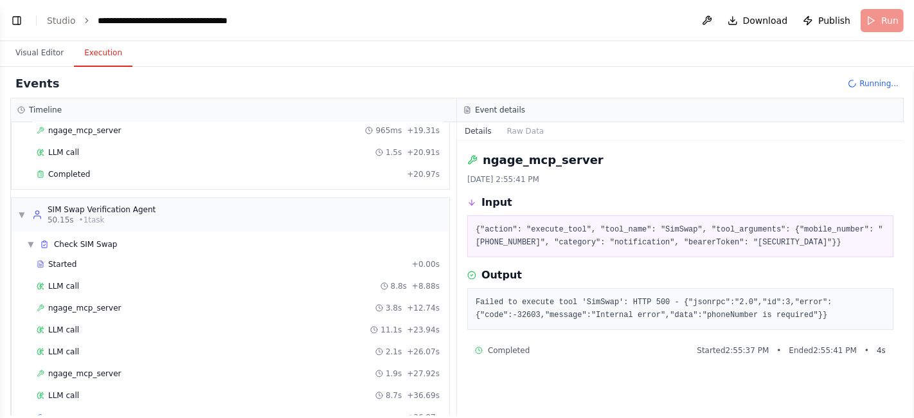
scroll to position [395, 0]
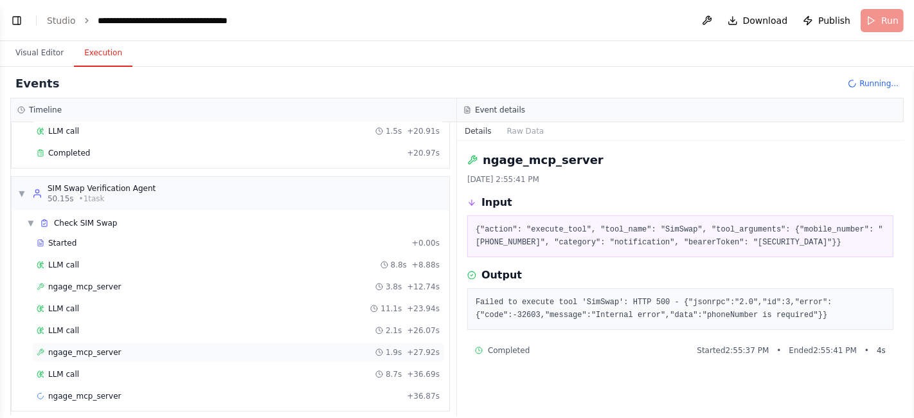
click at [96, 347] on span "ngage_mcp_server" at bounding box center [84, 352] width 73 height 10
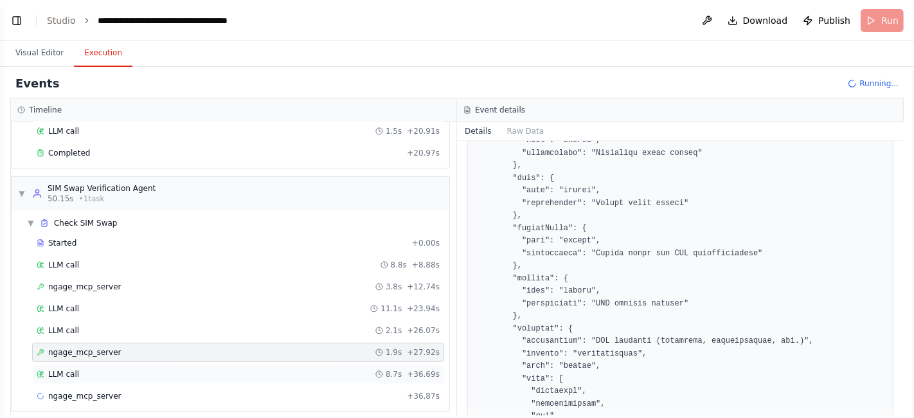
click at [93, 369] on div "LLM call 8.7s + 36.69s" at bounding box center [238, 374] width 403 height 10
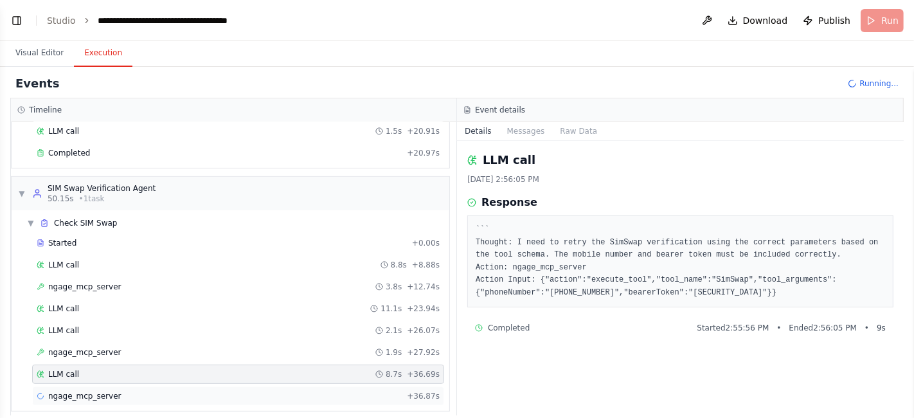
click at [87, 391] on span "ngage_mcp_server" at bounding box center [84, 396] width 73 height 10
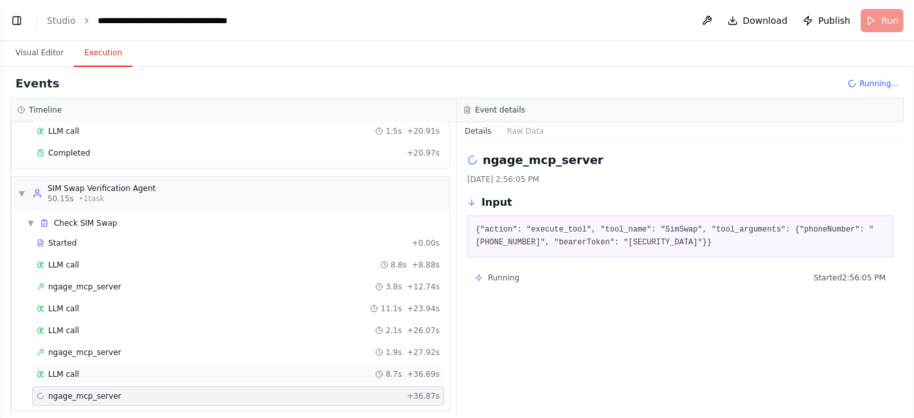
click at [84, 369] on div "LLM call 8.7s + 36.69s" at bounding box center [238, 374] width 403 height 10
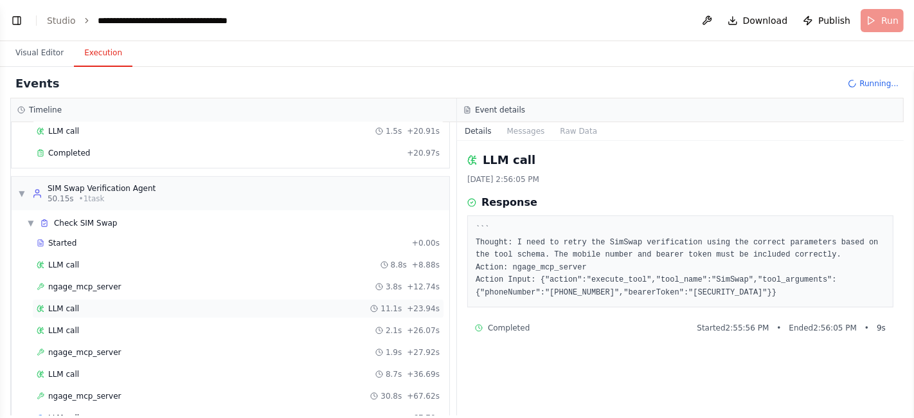
scroll to position [416, 0]
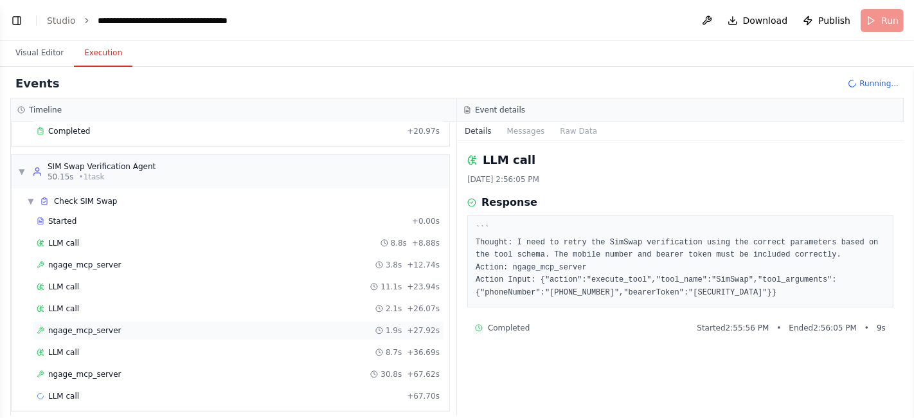
click at [130, 325] on div "ngage_mcp_server 1.9s + 27.92s" at bounding box center [238, 330] width 403 height 10
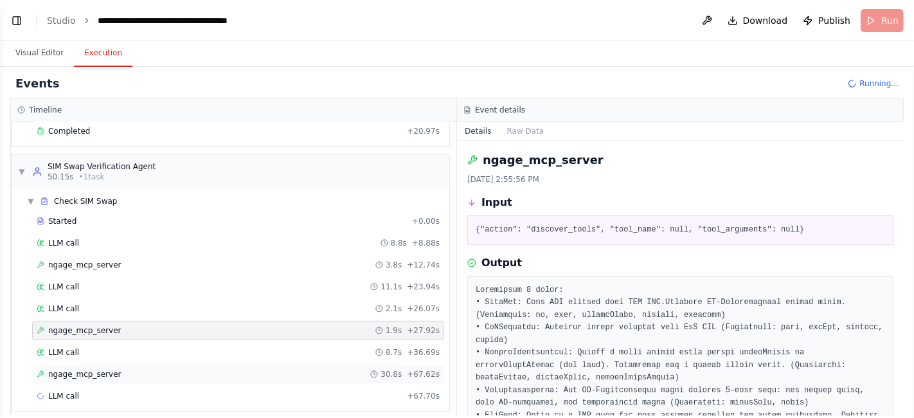
click at [86, 369] on span "ngage_mcp_server" at bounding box center [84, 374] width 73 height 10
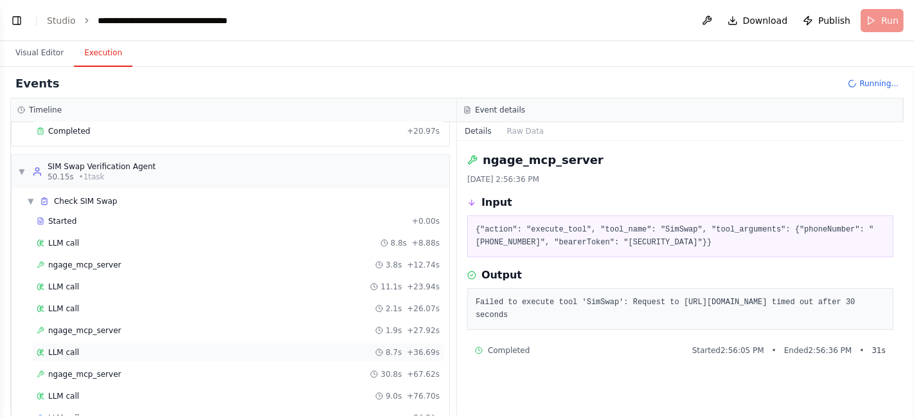
scroll to position [438, 0]
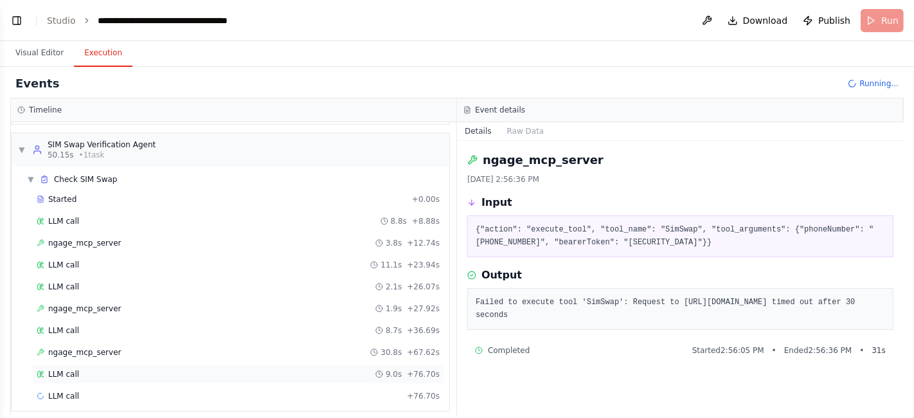
click at [154, 369] on div "LLM call 9.0s + 76.70s" at bounding box center [238, 374] width 403 height 10
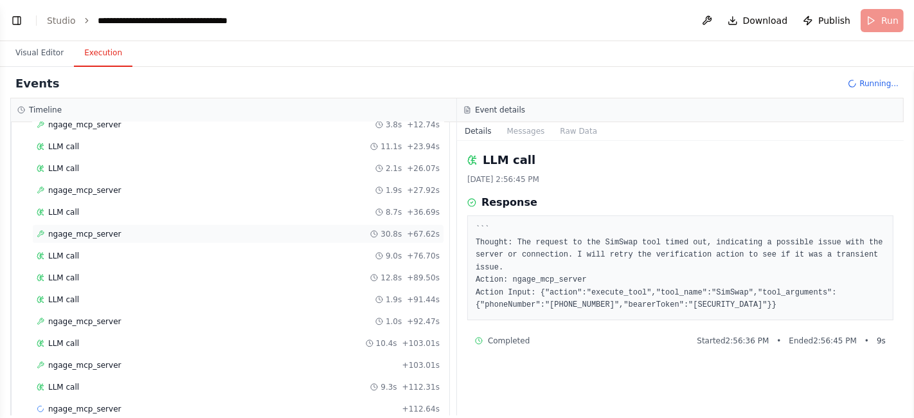
scroll to position [558, 0]
click at [127, 315] on div "ngage_mcp_server 1.0s + 92.47s" at bounding box center [238, 320] width 403 height 10
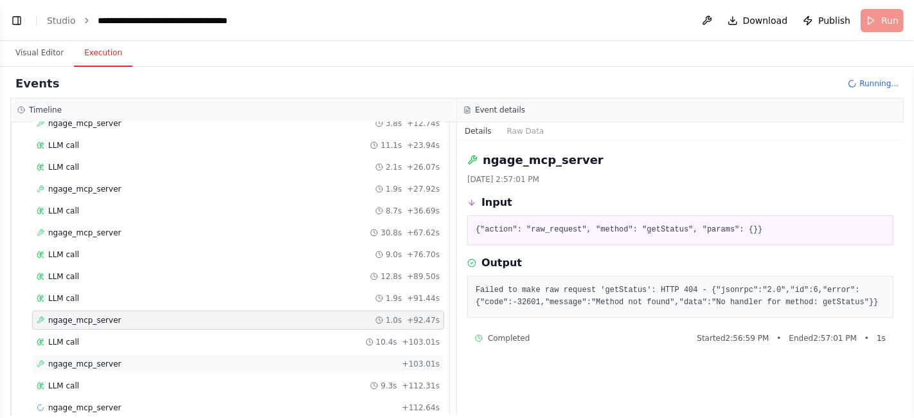
click at [109, 359] on span "ngage_mcp_server" at bounding box center [84, 364] width 73 height 10
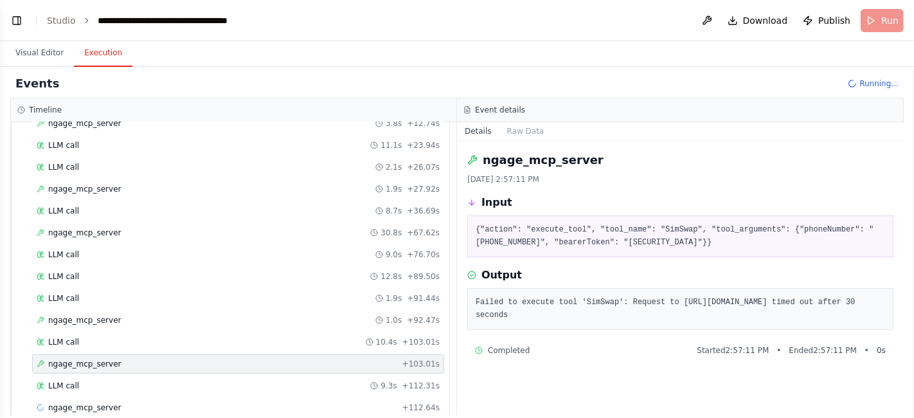
scroll to position [567, 0]
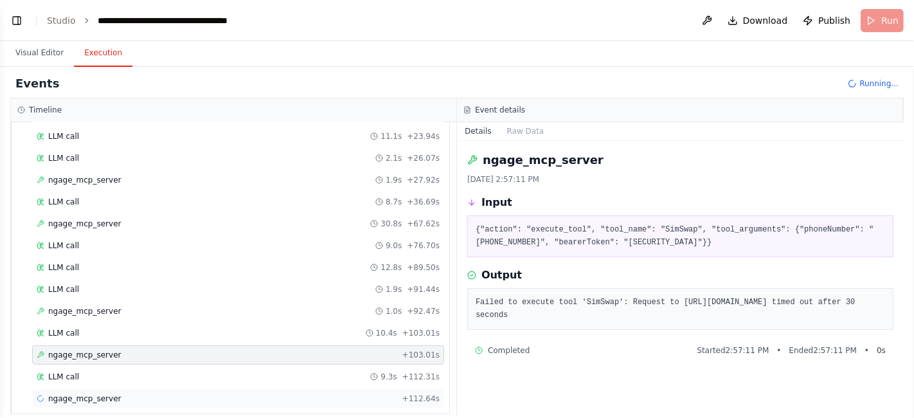
click at [101, 393] on span "ngage_mcp_server" at bounding box center [84, 398] width 73 height 10
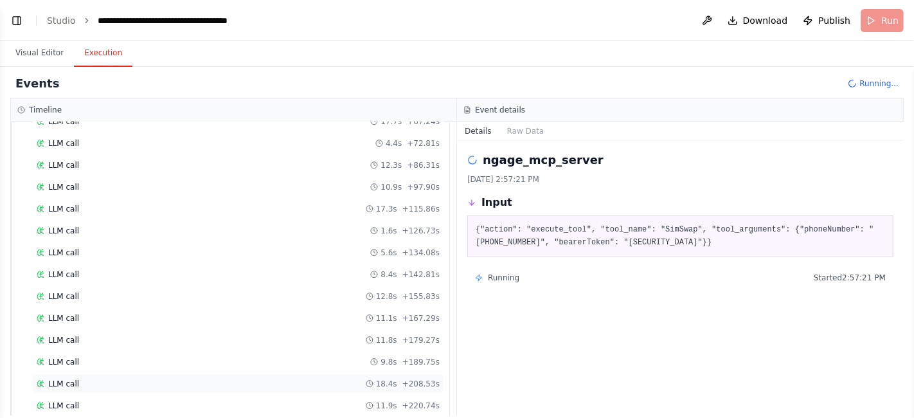
scroll to position [1194, 0]
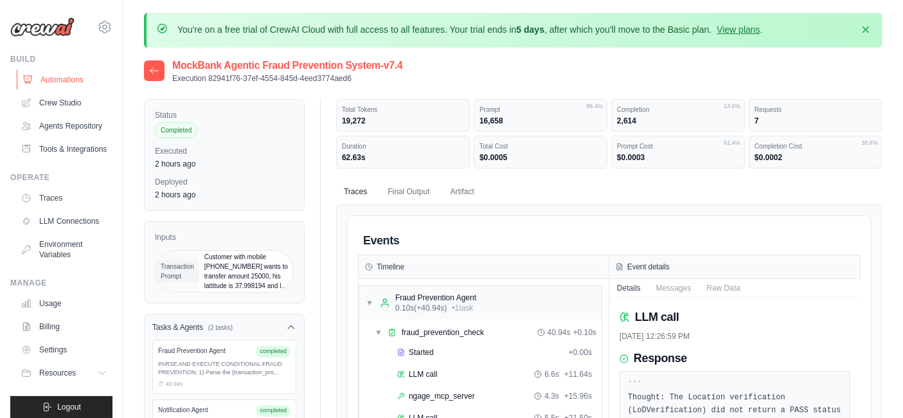
click at [74, 76] on link "Automations" at bounding box center [65, 79] width 97 height 21
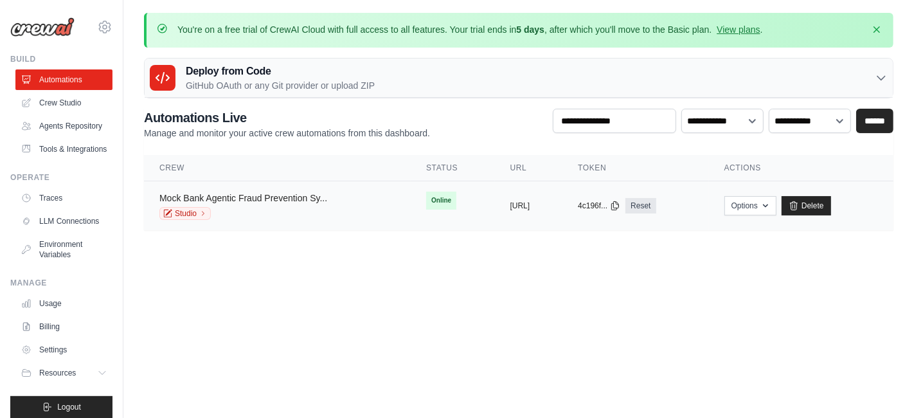
click at [243, 199] on link "Mock Bank Agentic Fraud Prevention Sy..." at bounding box center [243, 198] width 168 height 10
